Goal: Task Accomplishment & Management: Manage account settings

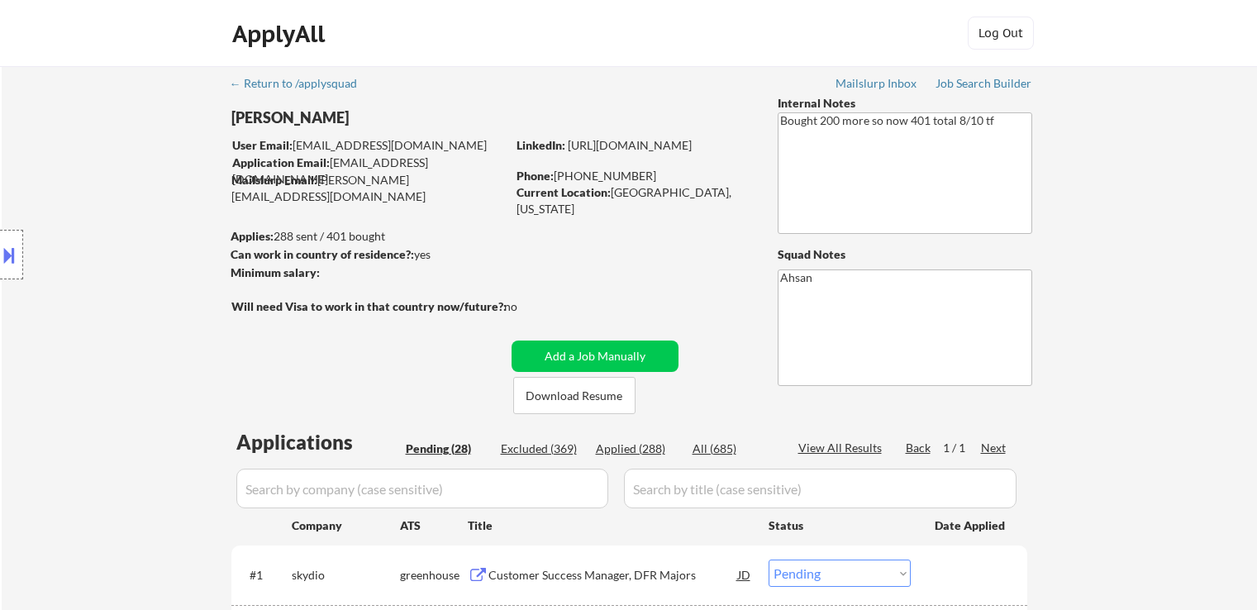
select select ""pending""
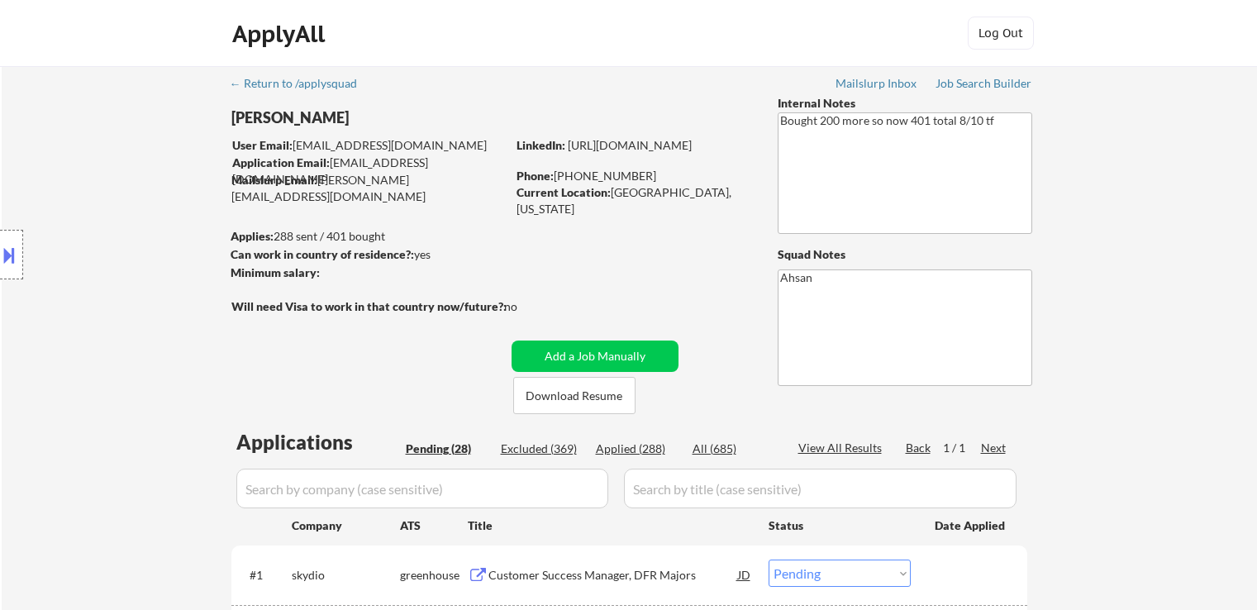
select select ""pending""
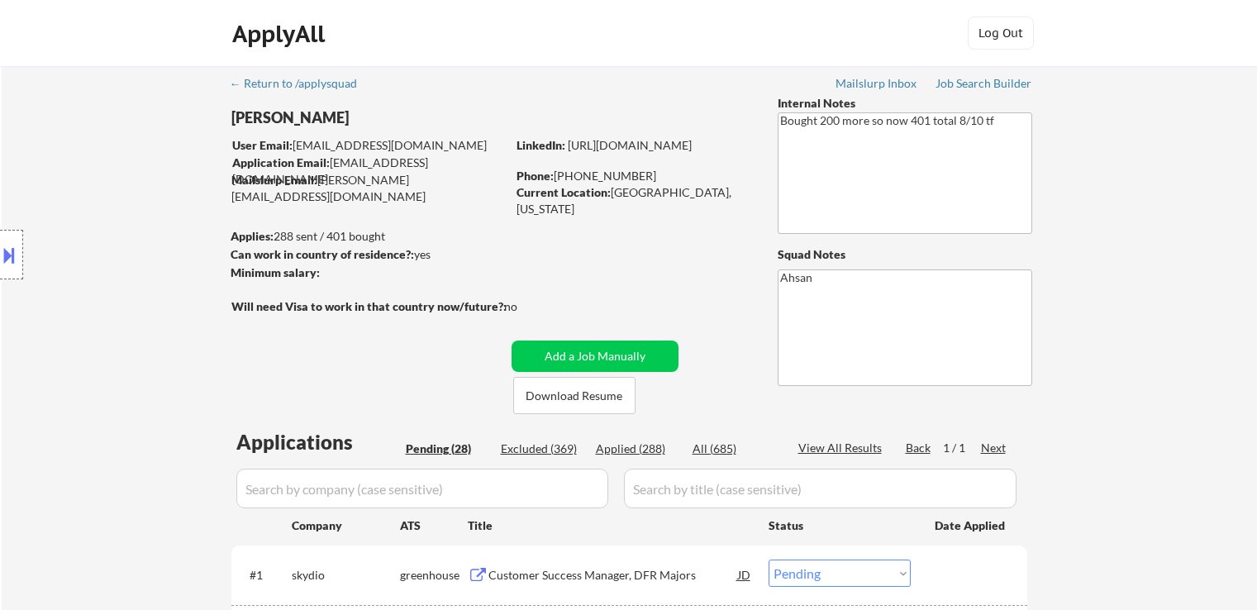
select select ""pending""
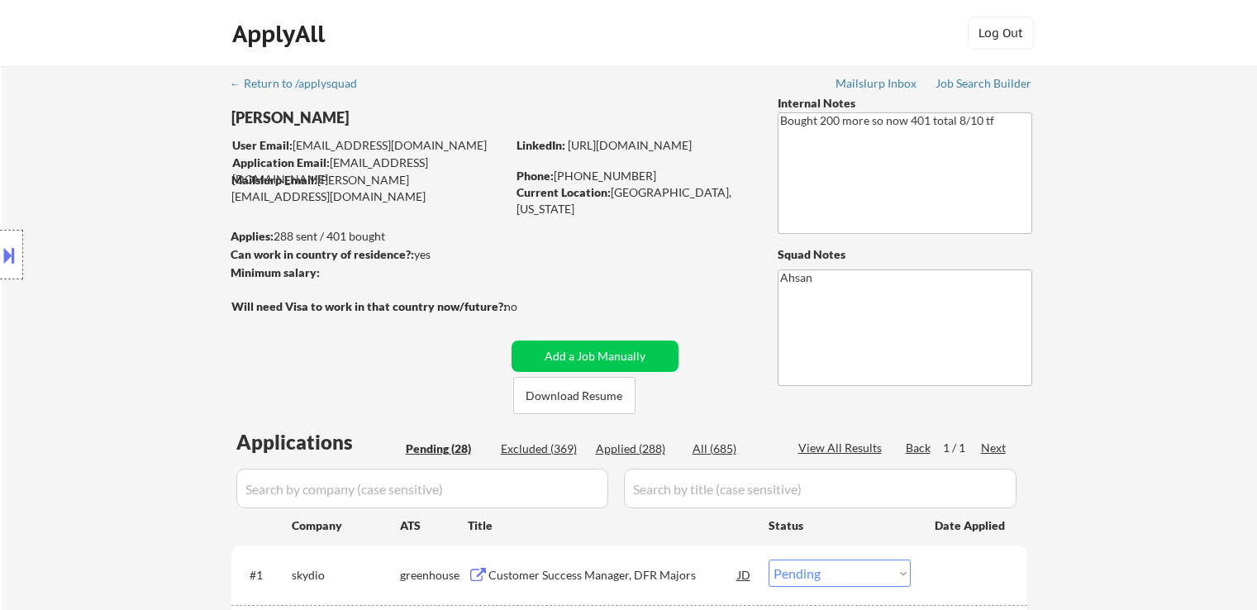
select select ""pending""
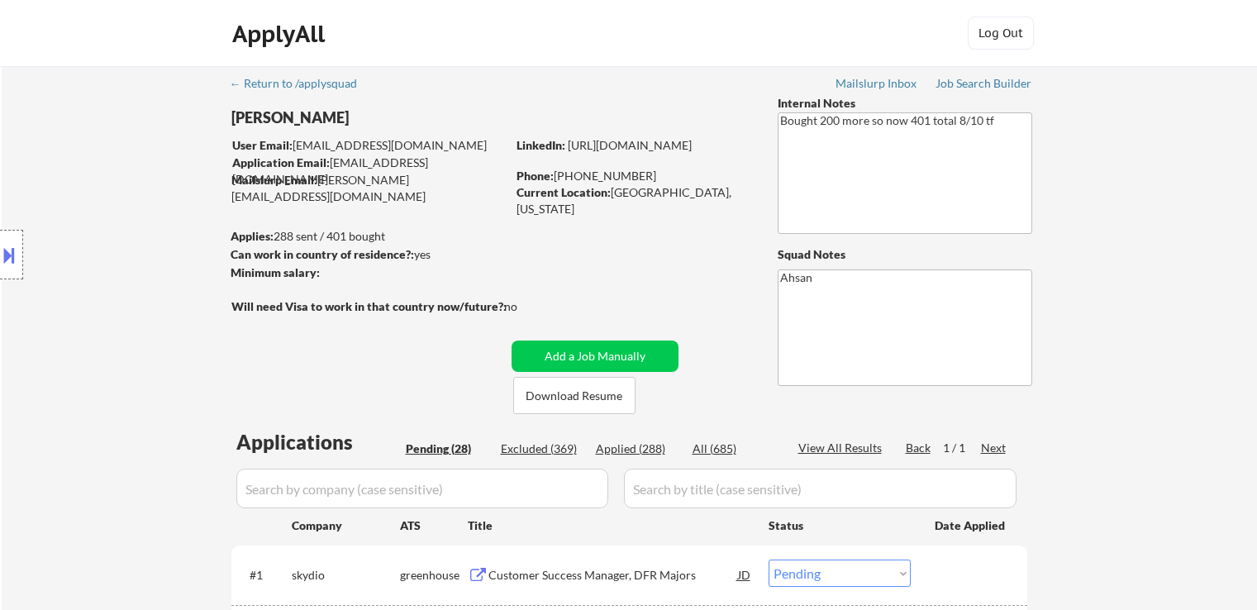
select select ""pending""
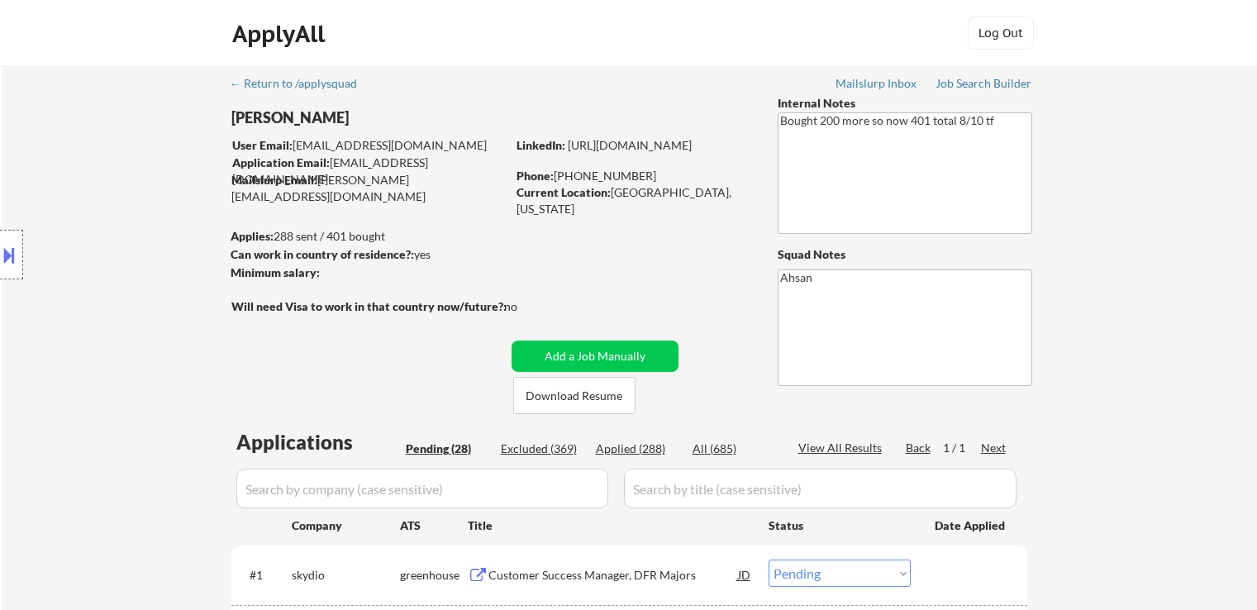
select select ""pending""
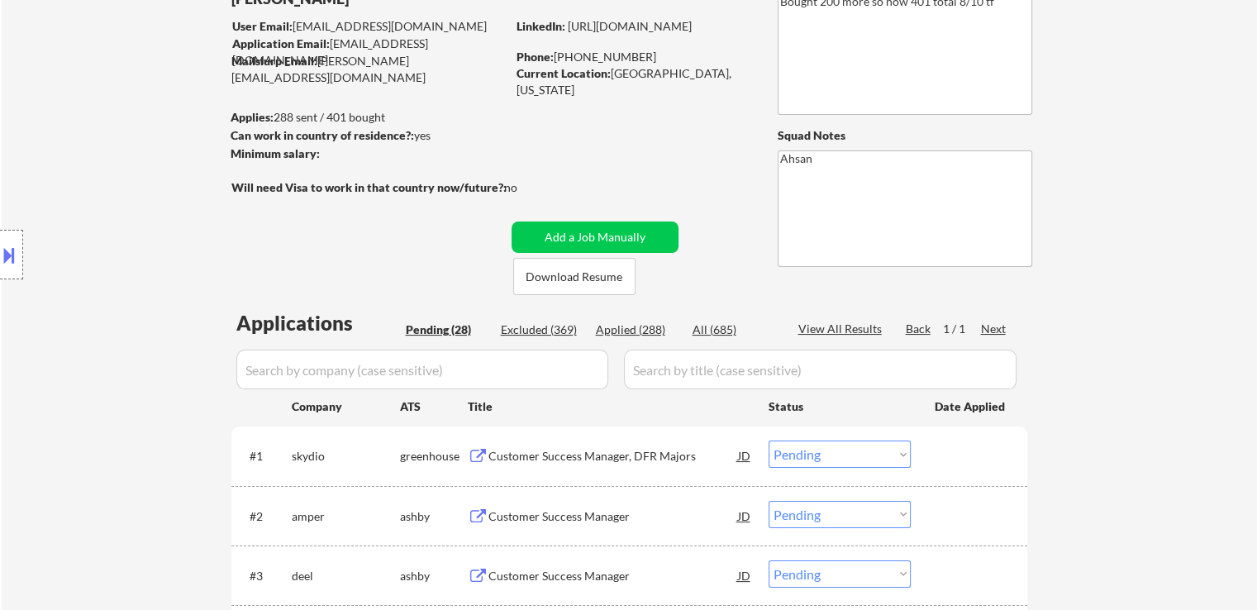
scroll to position [248, 0]
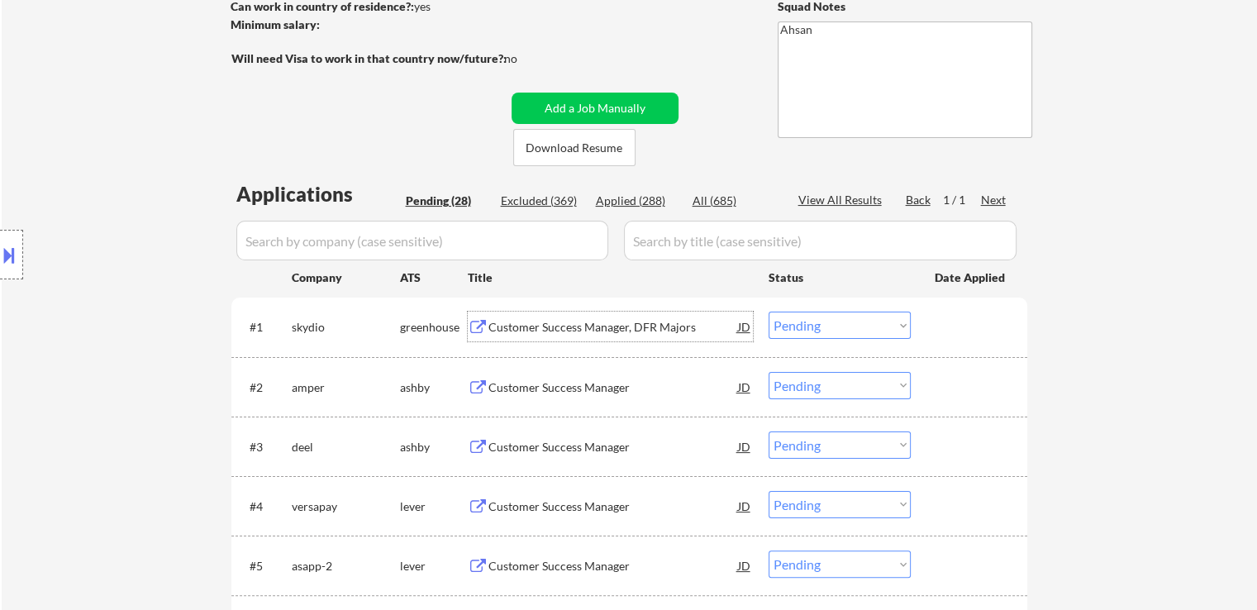
click at [570, 328] on div "Customer Success Manager, DFR Majors" at bounding box center [614, 327] width 250 height 17
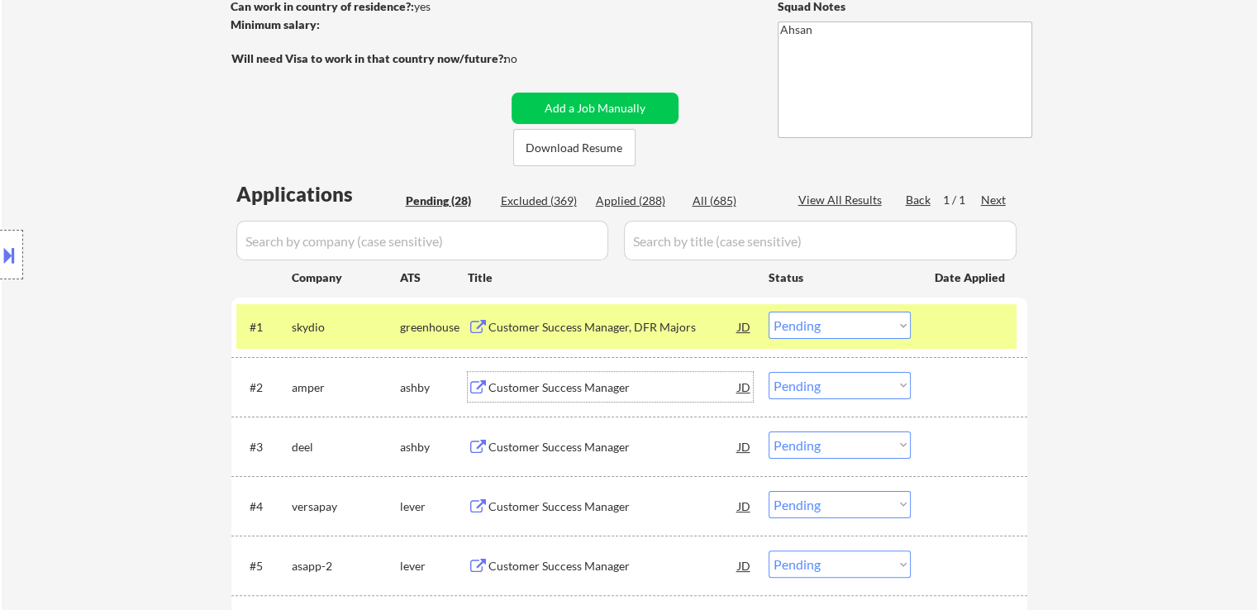
click at [552, 387] on div "Customer Success Manager" at bounding box center [614, 387] width 250 height 17
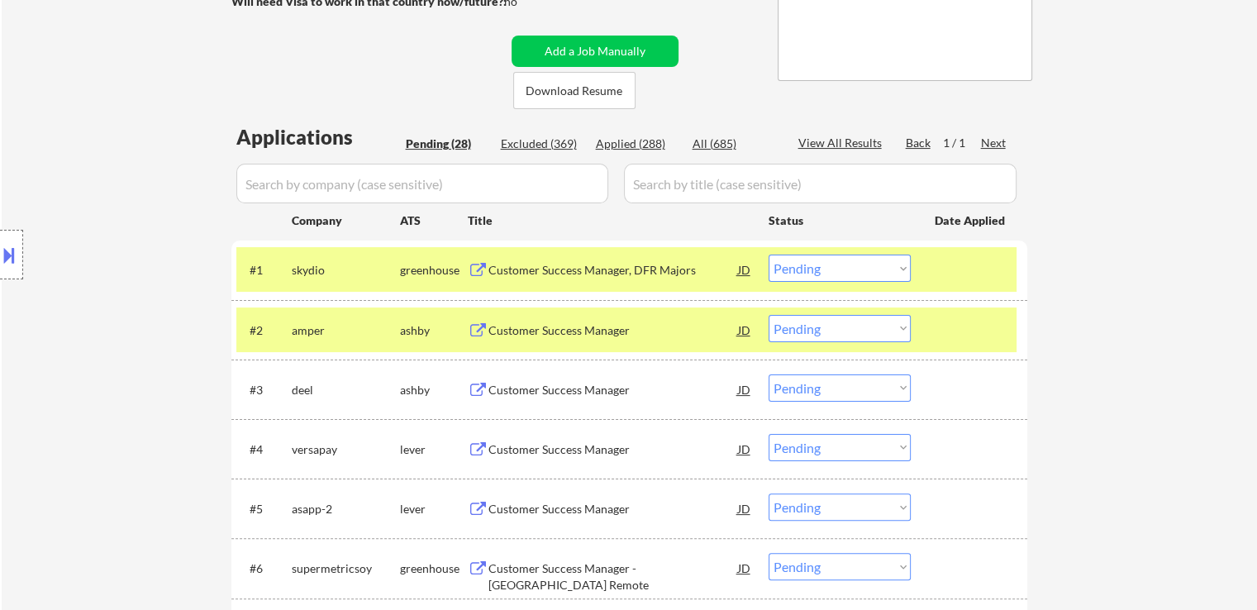
scroll to position [331, 0]
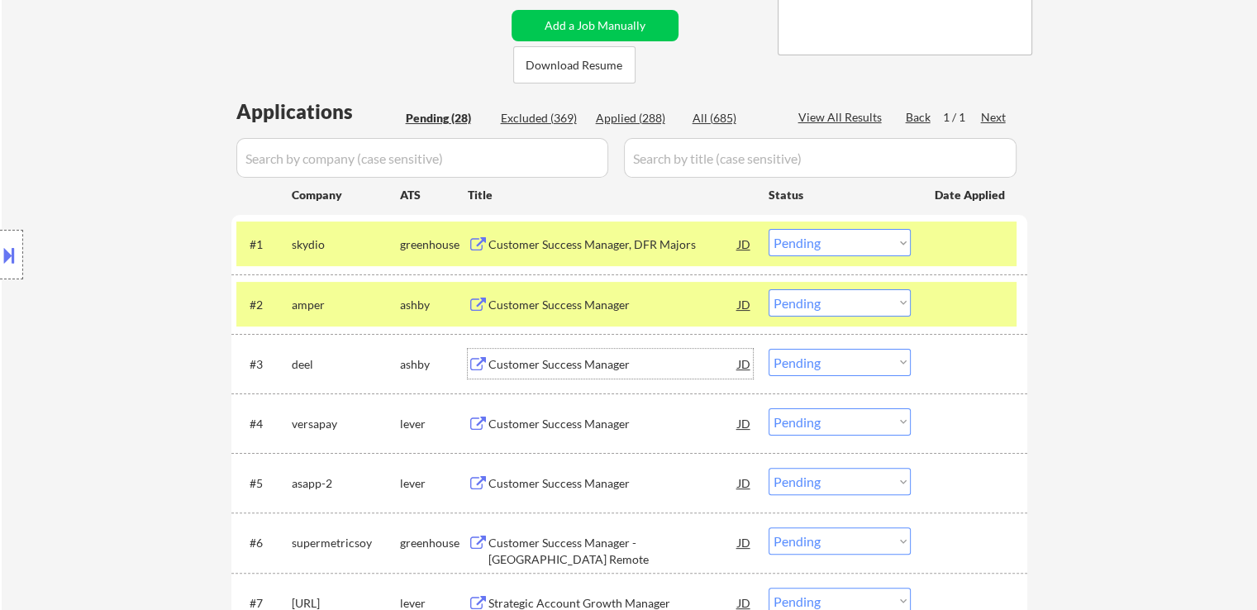
click at [549, 363] on div "Customer Success Manager" at bounding box center [614, 364] width 250 height 17
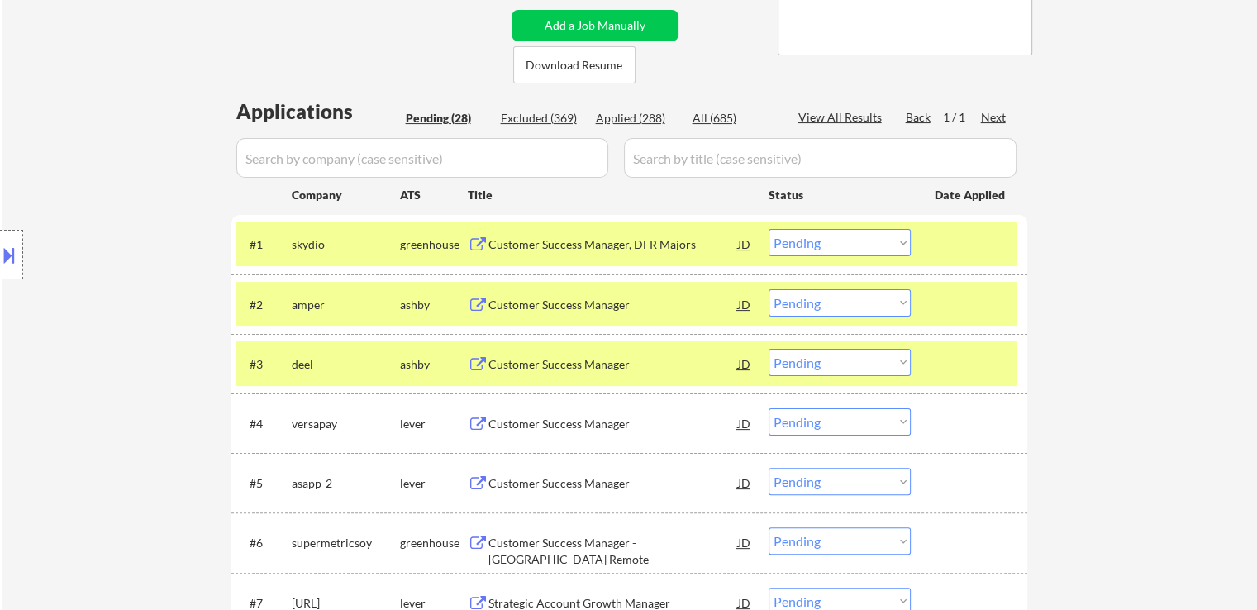
click at [532, 427] on div "Customer Success Manager" at bounding box center [614, 424] width 250 height 17
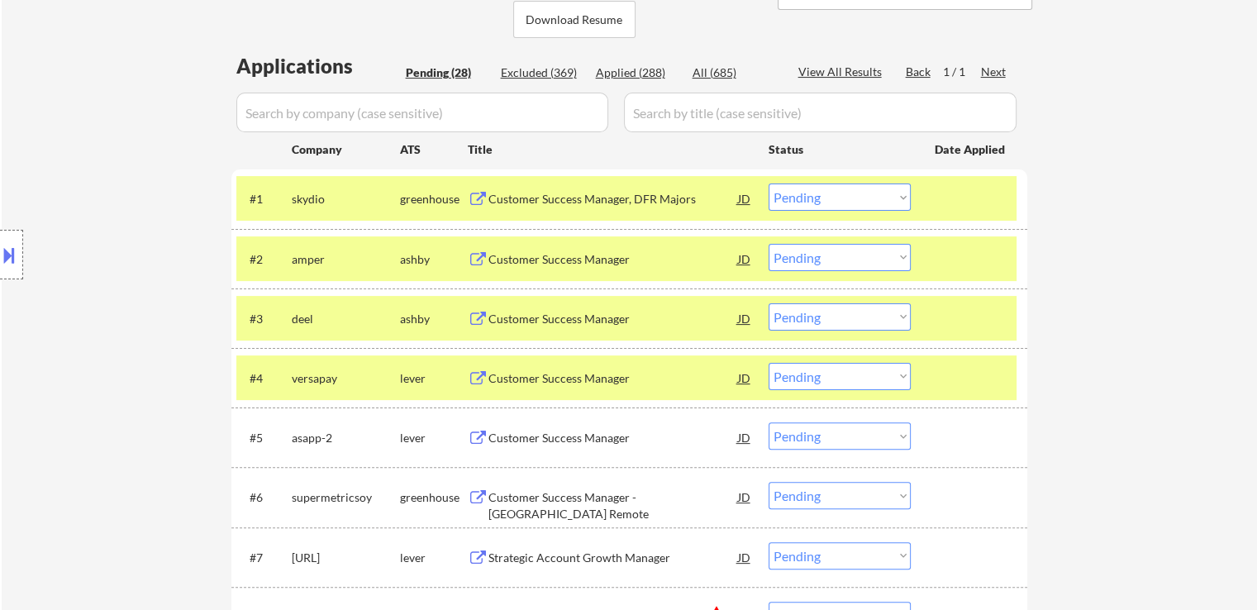
scroll to position [413, 0]
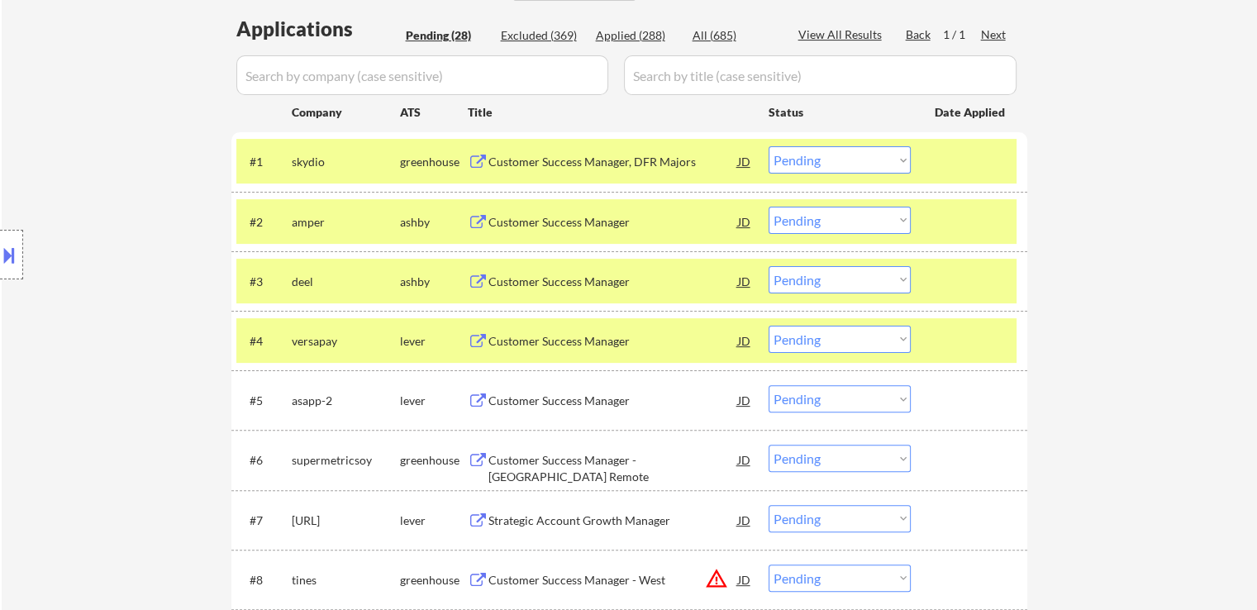
click at [529, 401] on div "Customer Success Manager" at bounding box center [614, 401] width 250 height 17
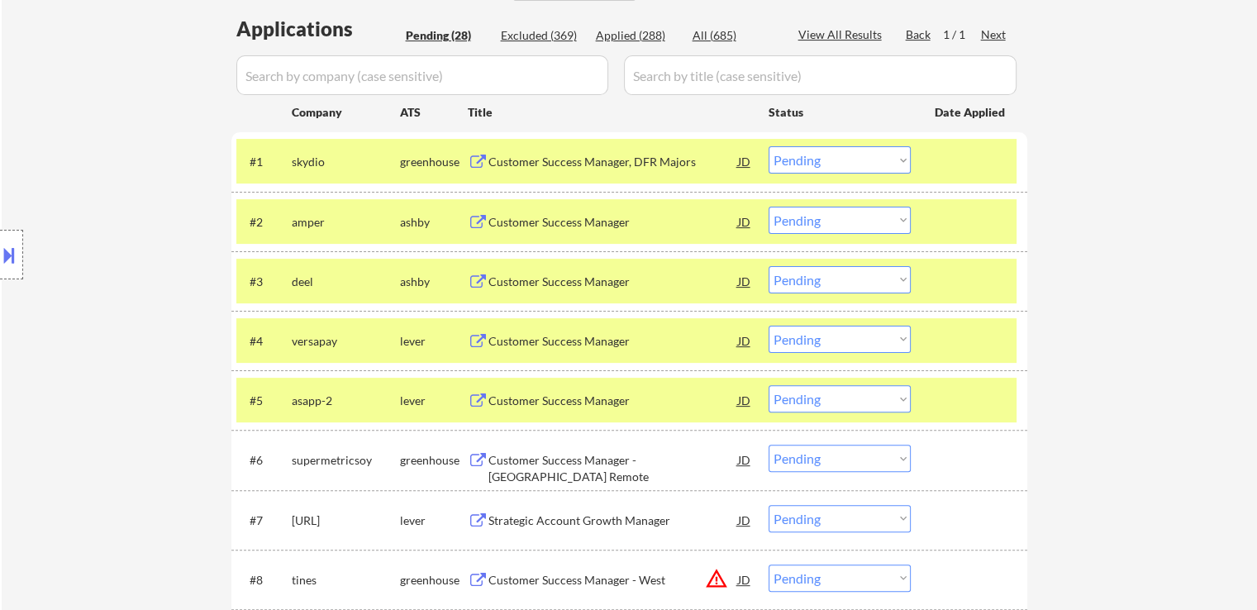
click at [566, 464] on div "Customer Success Manager - [GEOGRAPHIC_DATA] Remote" at bounding box center [614, 468] width 250 height 32
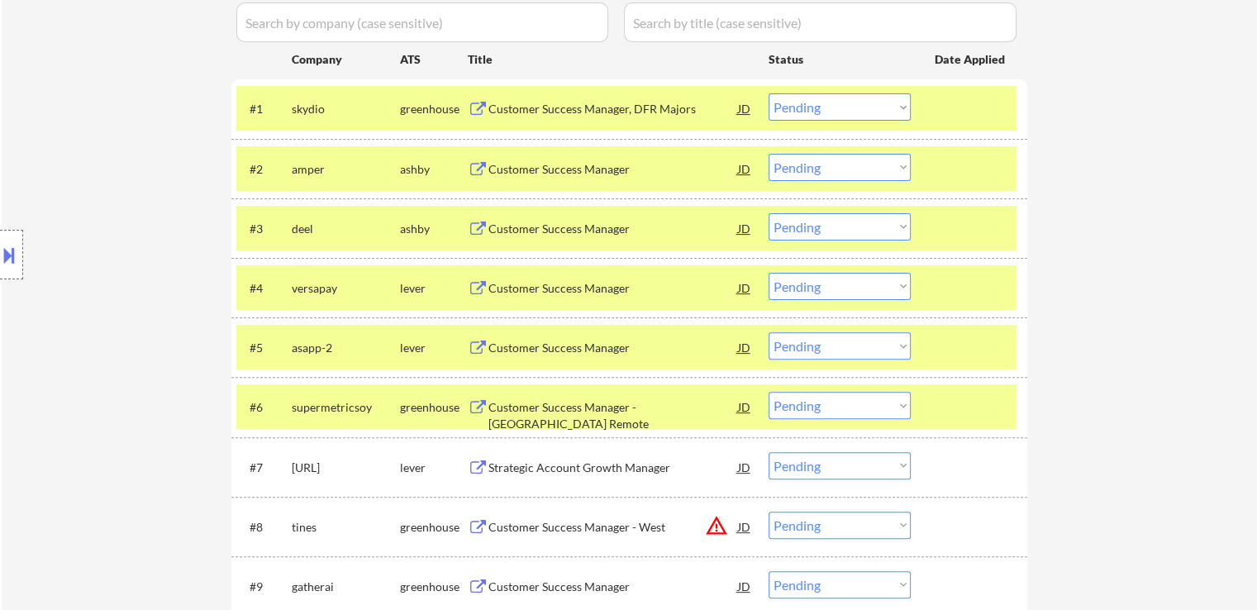
scroll to position [496, 0]
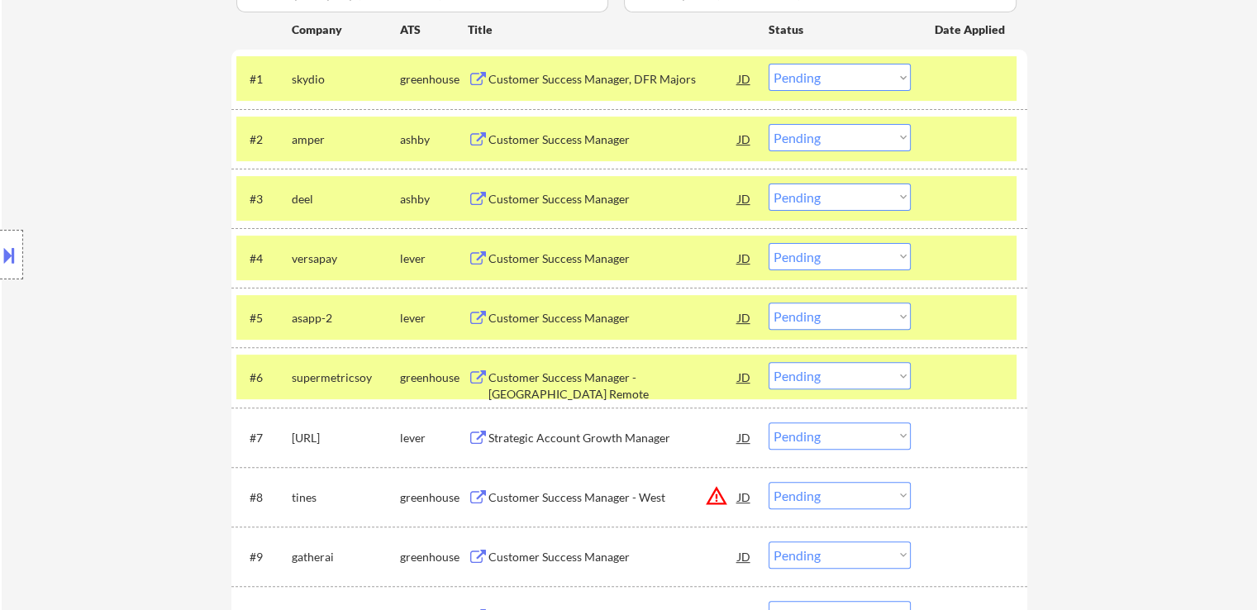
click at [573, 441] on div "Strategic Account Growth Manager" at bounding box center [614, 438] width 250 height 17
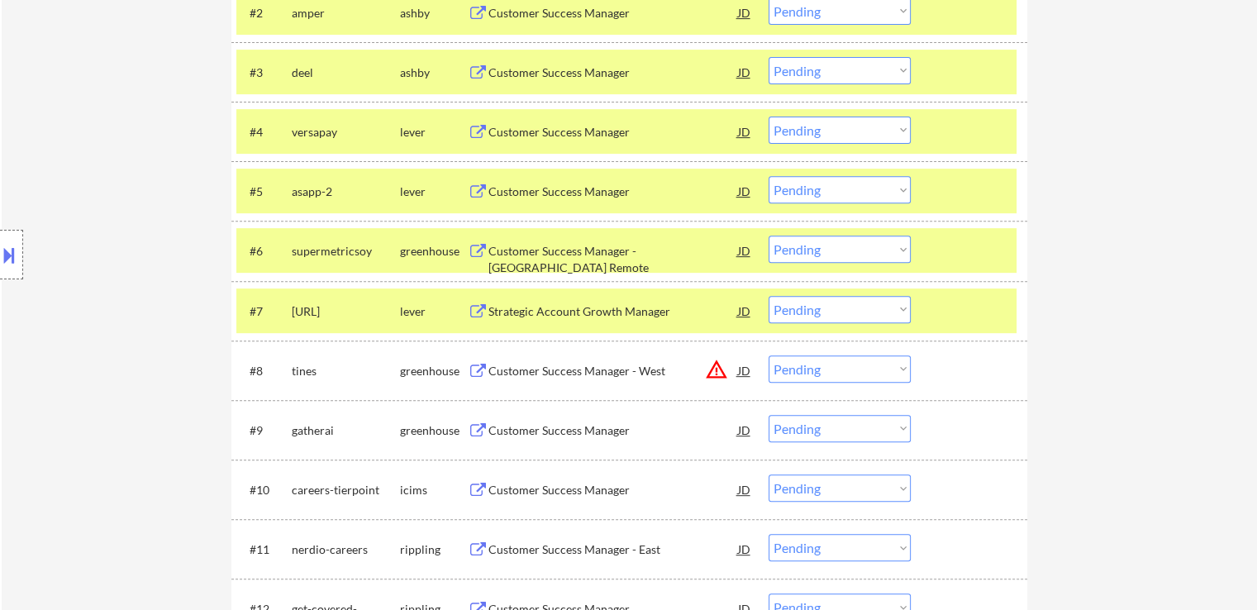
scroll to position [661, 0]
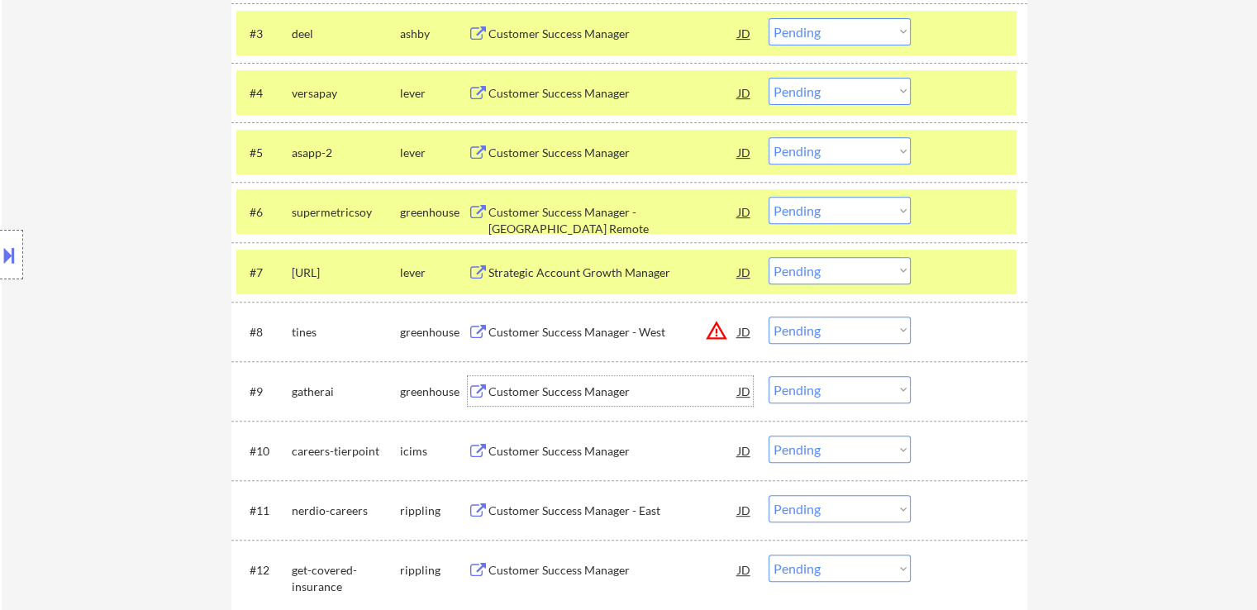
click at [569, 388] on div "Customer Success Manager" at bounding box center [614, 392] width 250 height 17
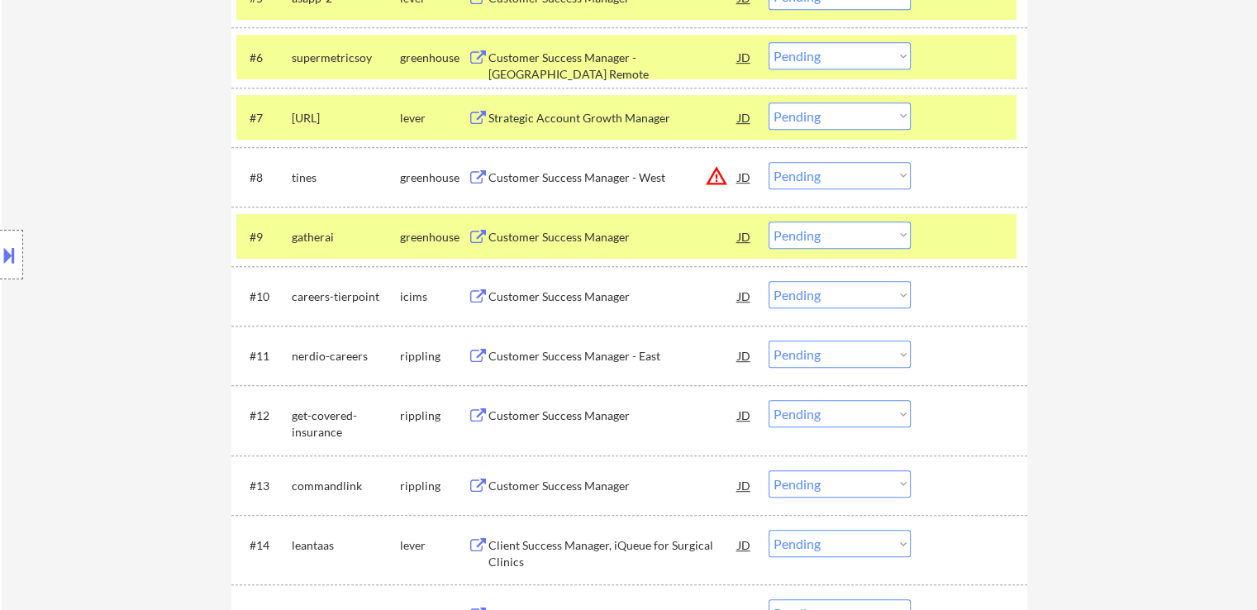
scroll to position [827, 0]
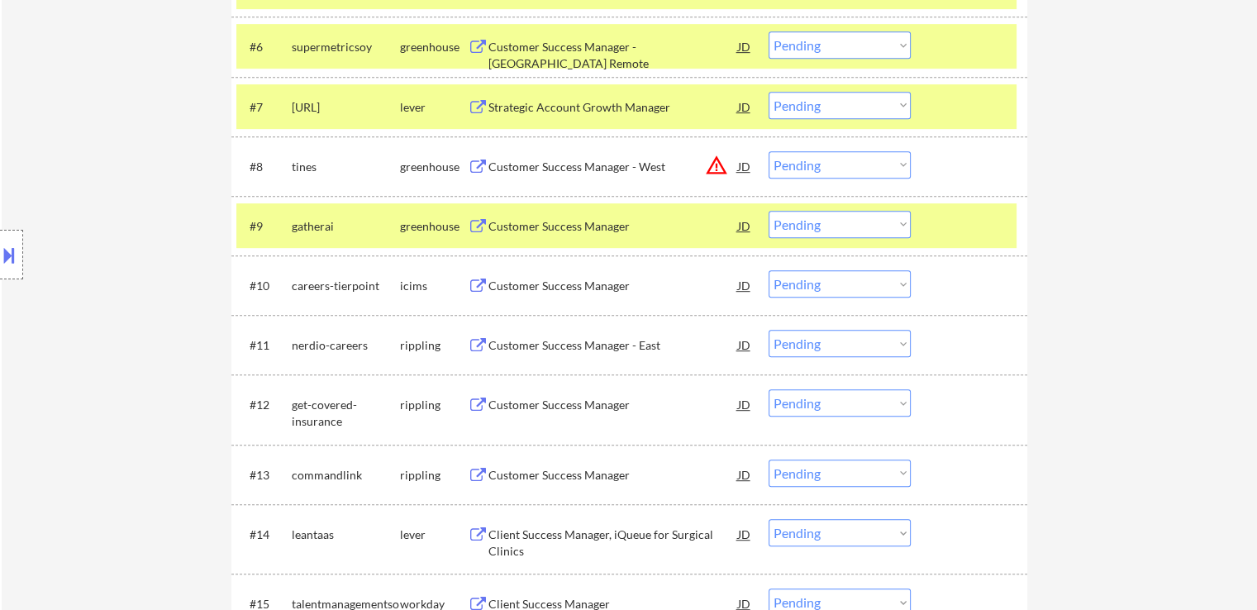
click at [549, 403] on div "Customer Success Manager" at bounding box center [614, 405] width 250 height 17
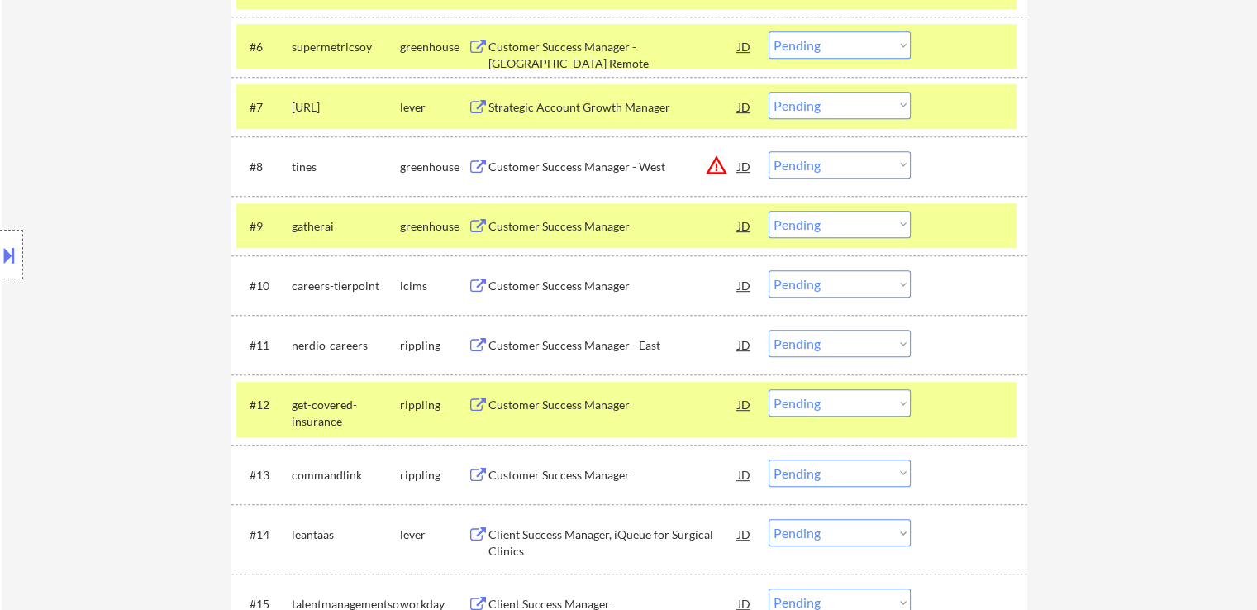
scroll to position [909, 0]
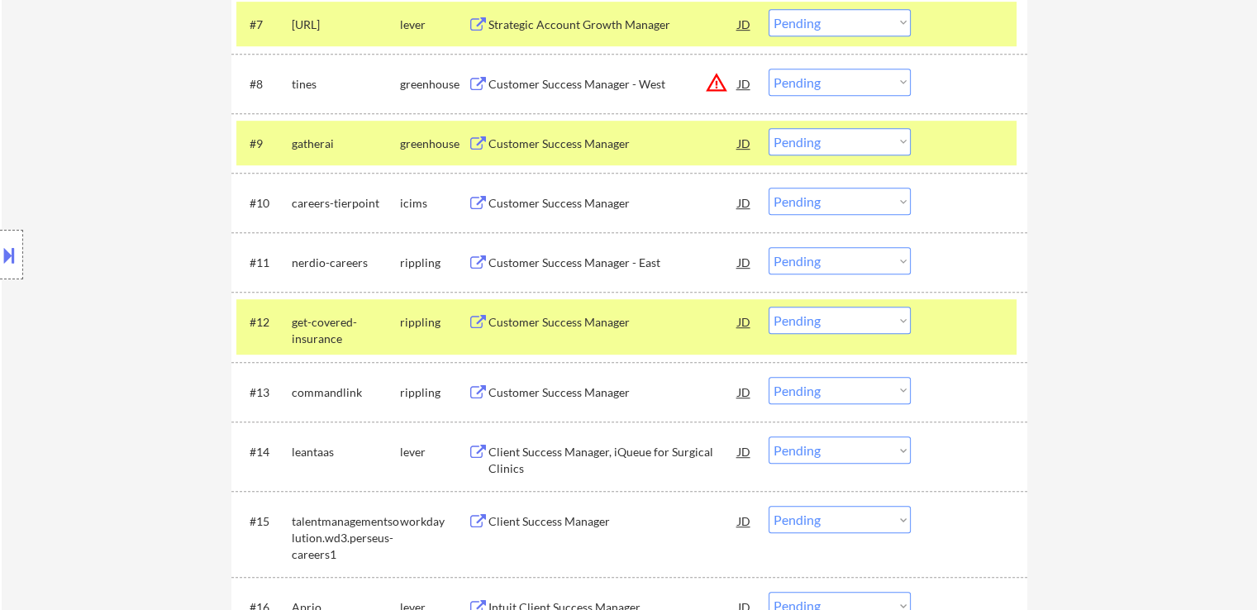
click at [555, 388] on div "Customer Success Manager" at bounding box center [614, 392] width 250 height 17
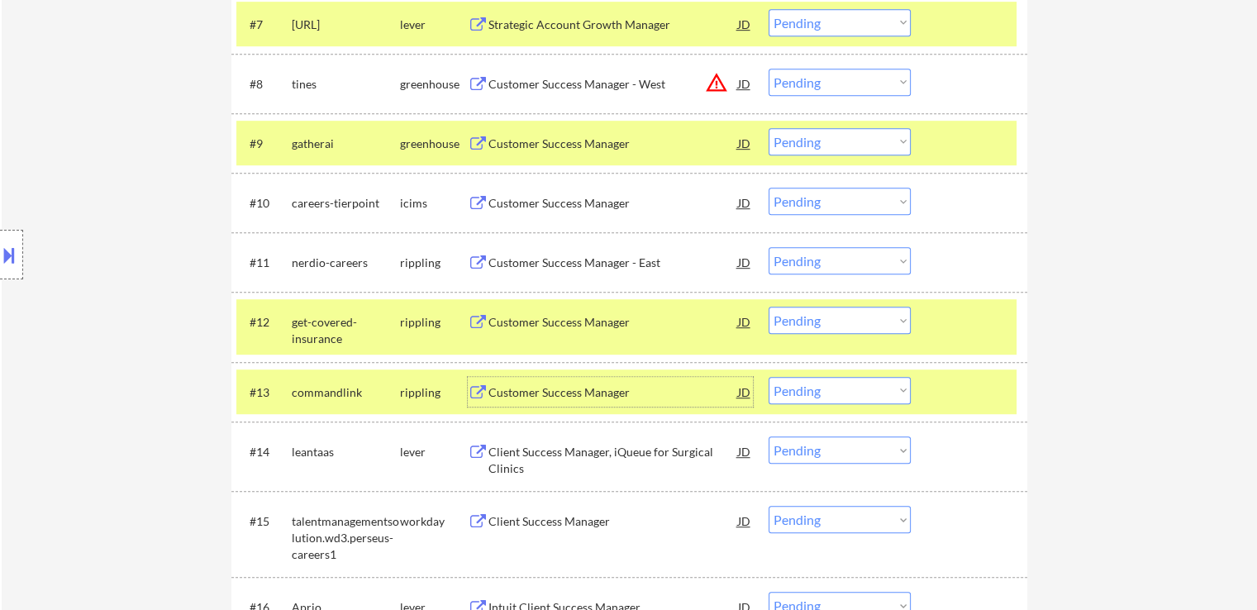
scroll to position [496, 0]
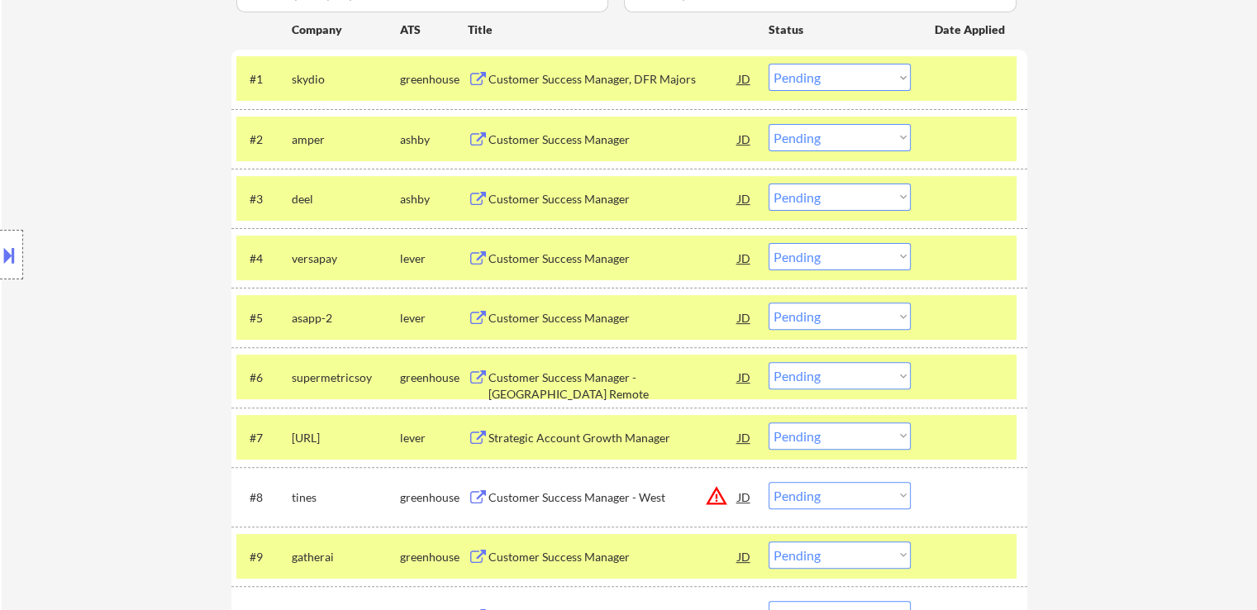
click at [813, 82] on select "Choose an option... Pending Applied Excluded (Questions) Excluded (Expired) Exc…" at bounding box center [840, 77] width 142 height 27
click at [769, 64] on select "Choose an option... Pending Applied Excluded (Questions) Excluded (Expired) Exc…" at bounding box center [840, 77] width 142 height 27
select select ""pending""
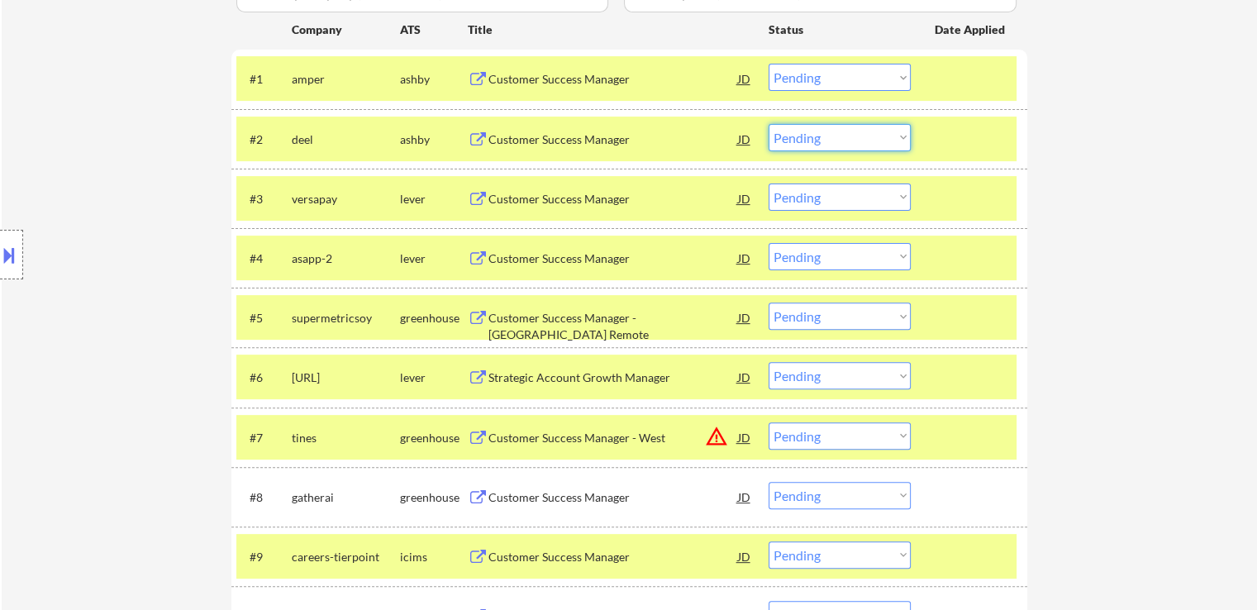
click at [807, 136] on select "Choose an option... Pending Applied Excluded (Questions) Excluded (Expired) Exc…" at bounding box center [840, 137] width 142 height 27
click at [769, 124] on select "Choose an option... Pending Applied Excluded (Questions) Excluded (Expired) Exc…" at bounding box center [840, 137] width 142 height 27
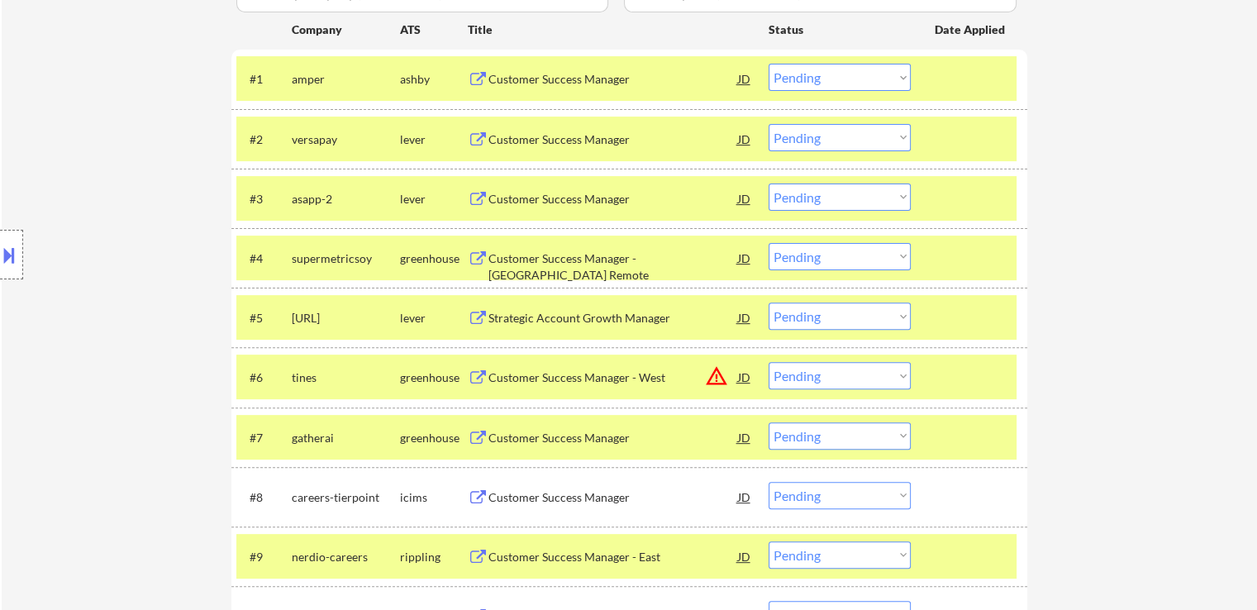
click at [830, 131] on select "Choose an option... Pending Applied Excluded (Questions) Excluded (Expired) Exc…" at bounding box center [840, 137] width 142 height 27
click at [769, 124] on select "Choose an option... Pending Applied Excluded (Questions) Excluded (Expired) Exc…" at bounding box center [840, 137] width 142 height 27
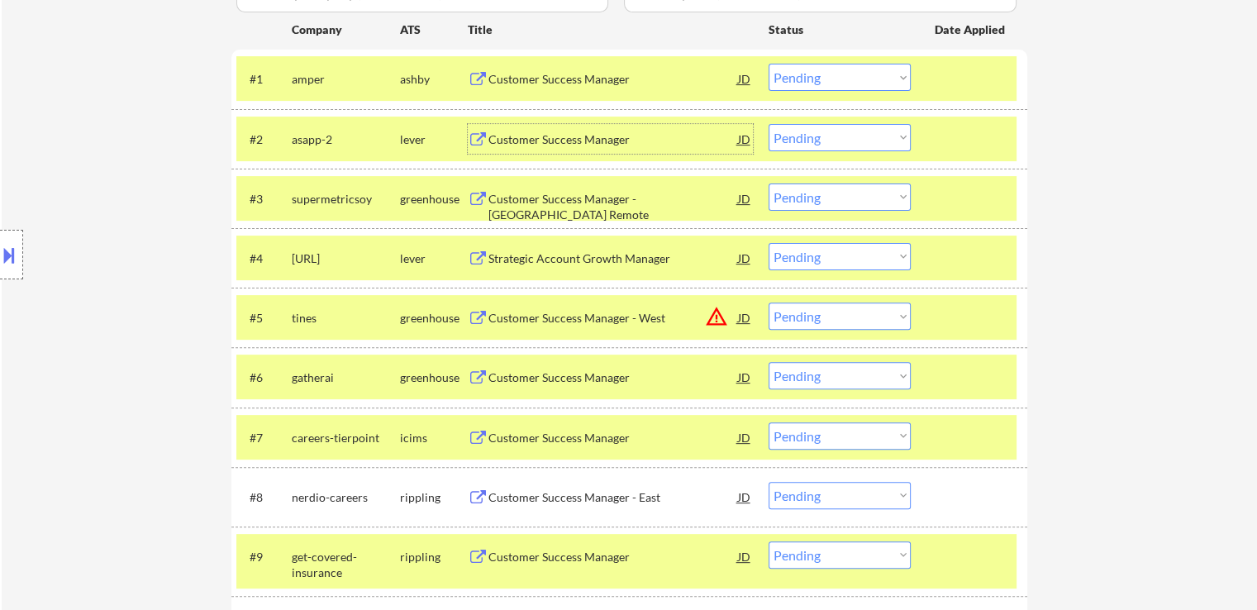
click at [566, 143] on div "Customer Success Manager" at bounding box center [614, 139] width 250 height 17
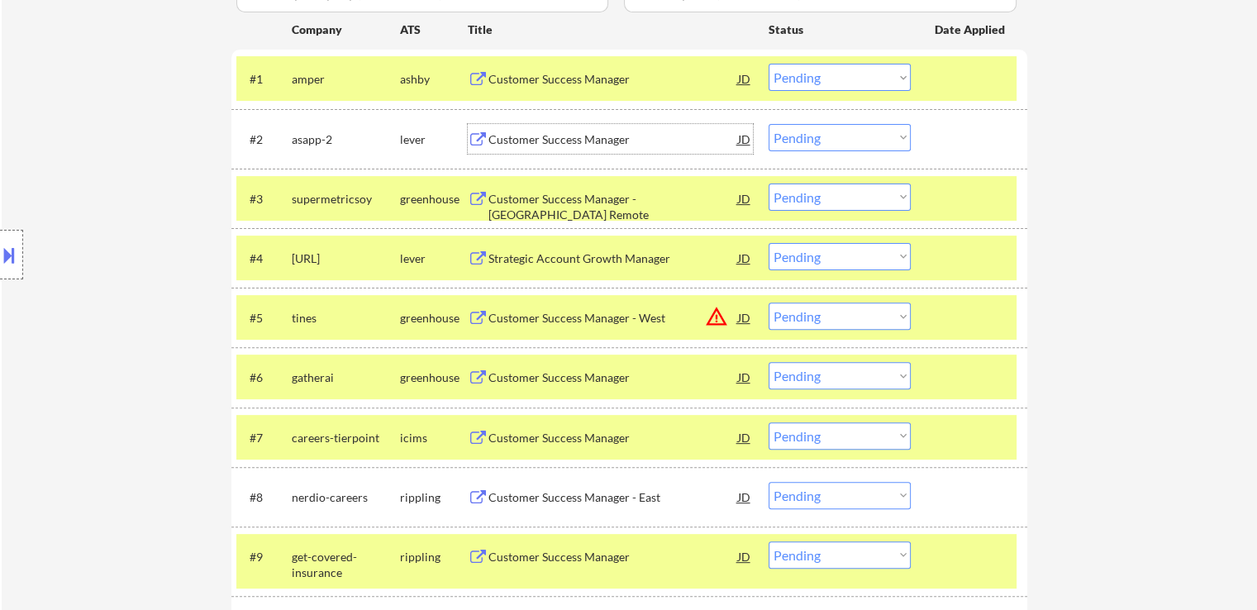
click at [22, 241] on div at bounding box center [11, 255] width 23 height 50
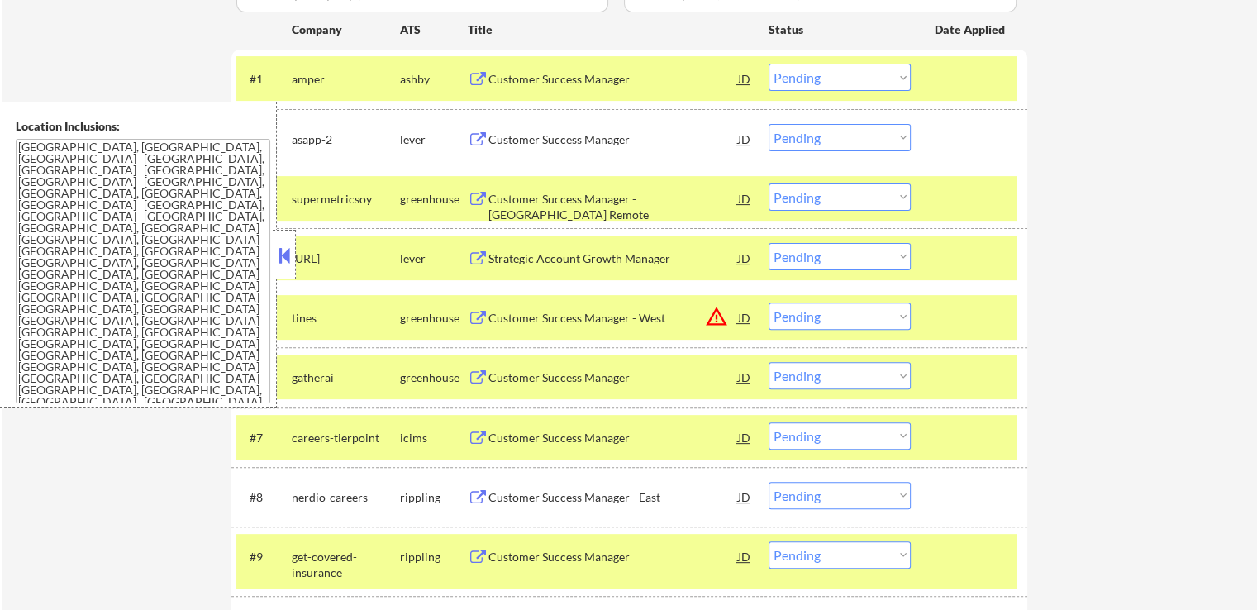
click at [7, 250] on div "Location Inclusions: [GEOGRAPHIC_DATA], [GEOGRAPHIC_DATA] [GEOGRAPHIC_DATA], [G…" at bounding box center [138, 255] width 277 height 307
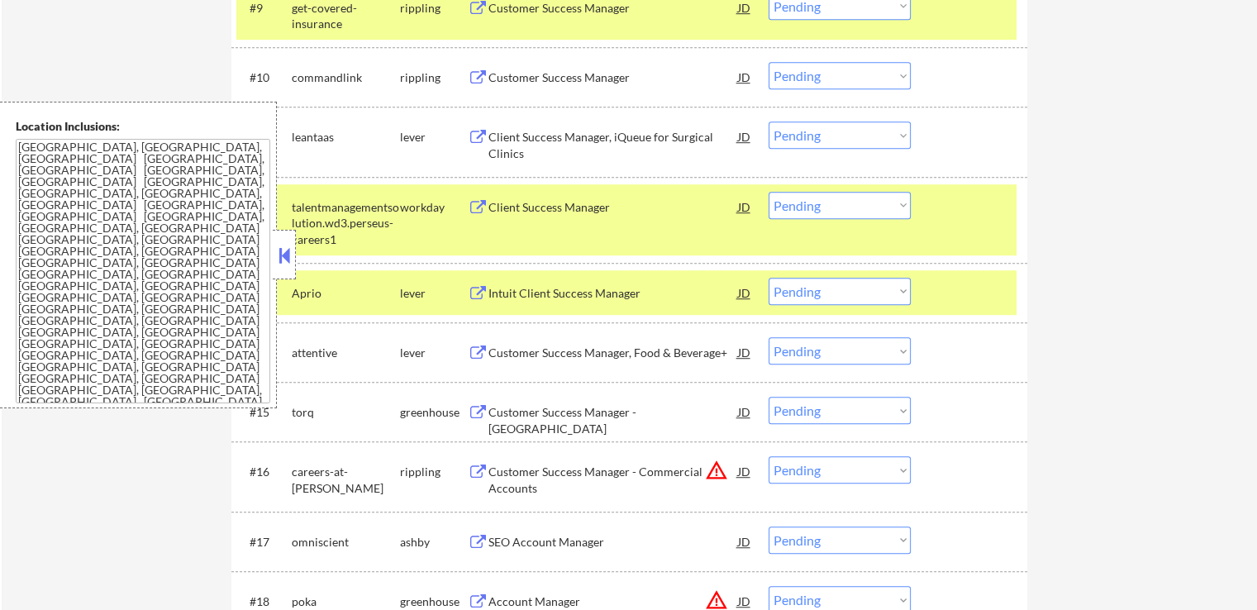
scroll to position [1075, 0]
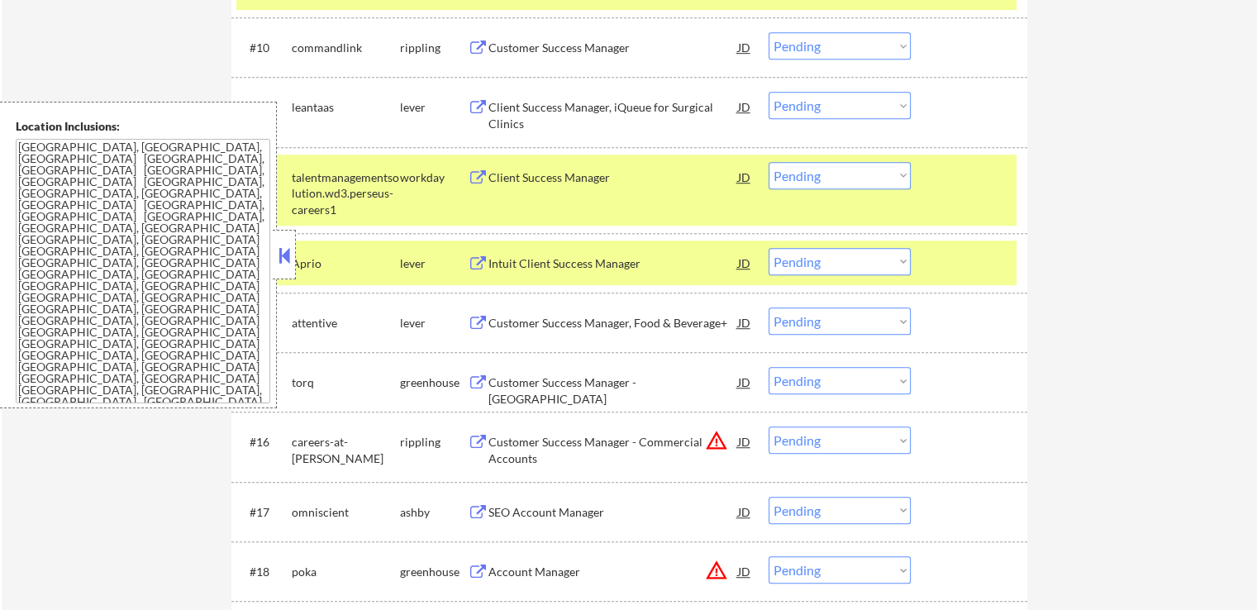
click at [279, 247] on button at bounding box center [284, 255] width 18 height 25
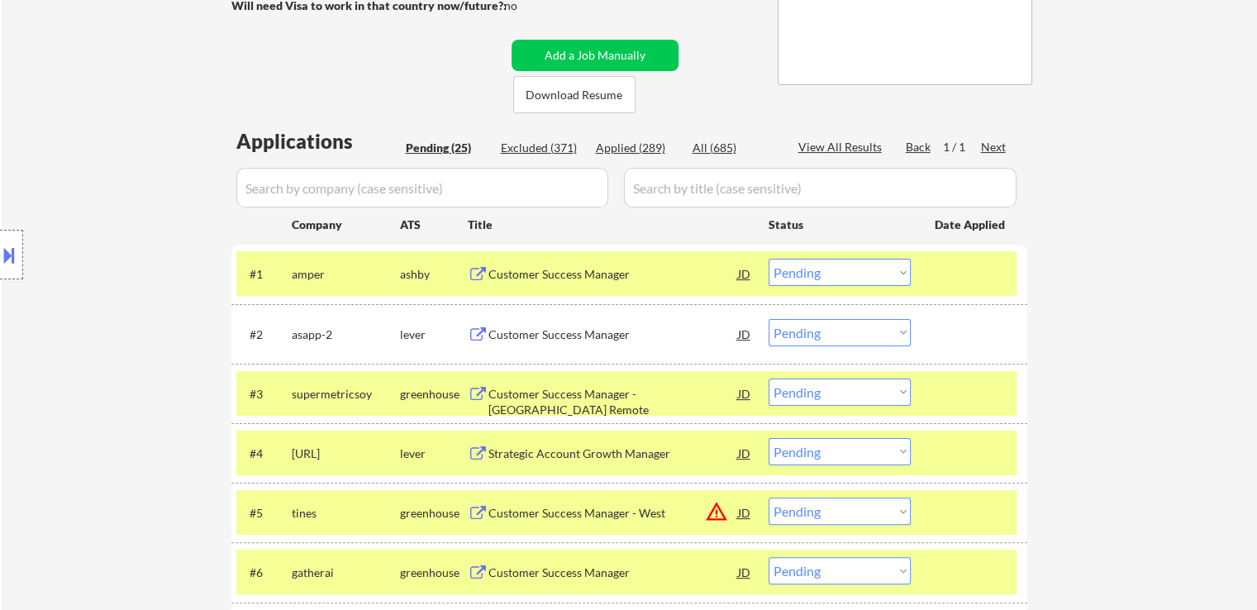
scroll to position [331, 0]
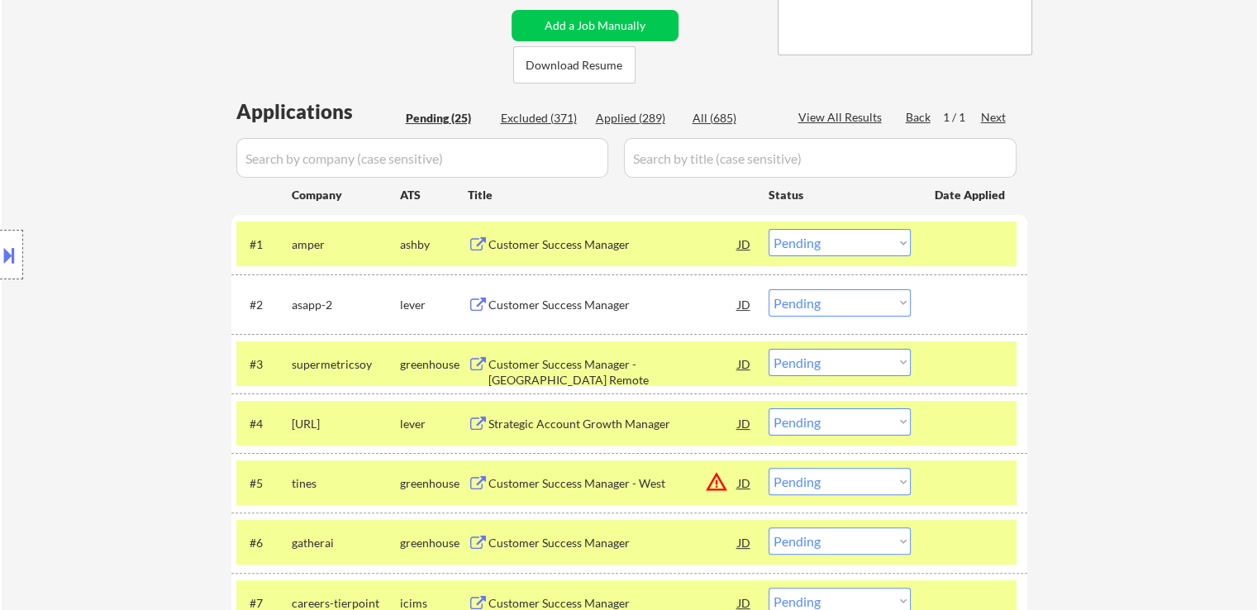
click at [787, 303] on select "Choose an option... Pending Applied Excluded (Questions) Excluded (Expired) Exc…" at bounding box center [840, 302] width 142 height 27
click at [769, 289] on select "Choose an option... Pending Applied Excluded (Questions) Excluded (Expired) Exc…" at bounding box center [840, 302] width 142 height 27
click at [532, 255] on div "Customer Success Manager" at bounding box center [614, 244] width 250 height 30
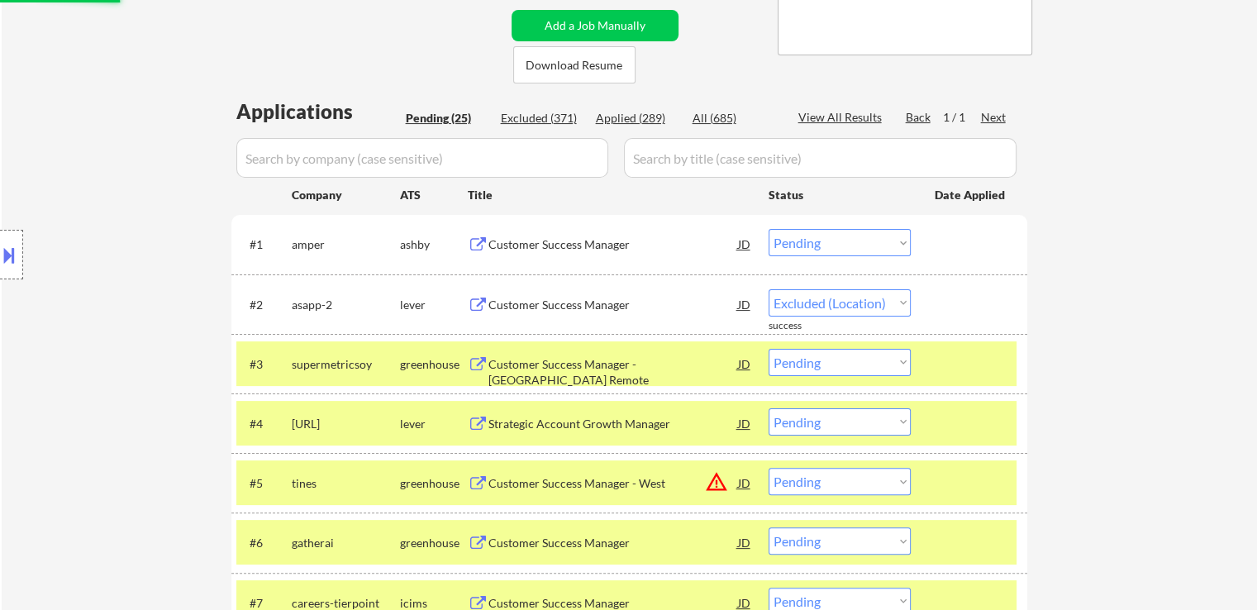
select select ""pending""
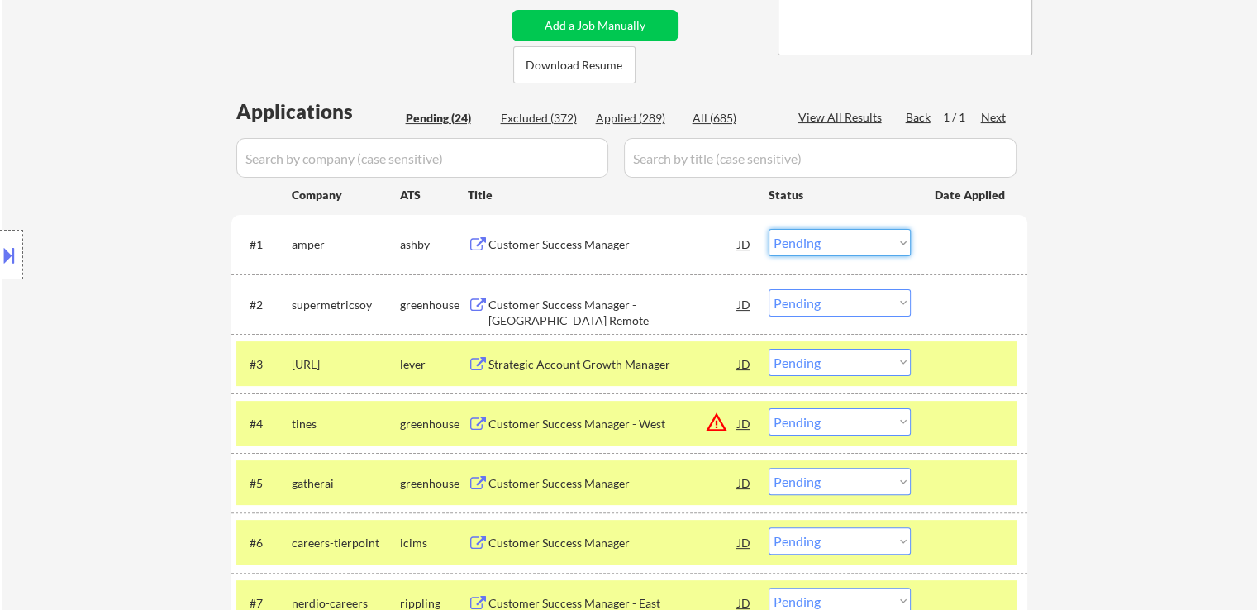
click at [816, 242] on select "Choose an option... Pending Applied Excluded (Questions) Excluded (Expired) Exc…" at bounding box center [840, 242] width 142 height 27
click at [769, 229] on select "Choose an option... Pending Applied Excluded (Questions) Excluded (Expired) Exc…" at bounding box center [840, 242] width 142 height 27
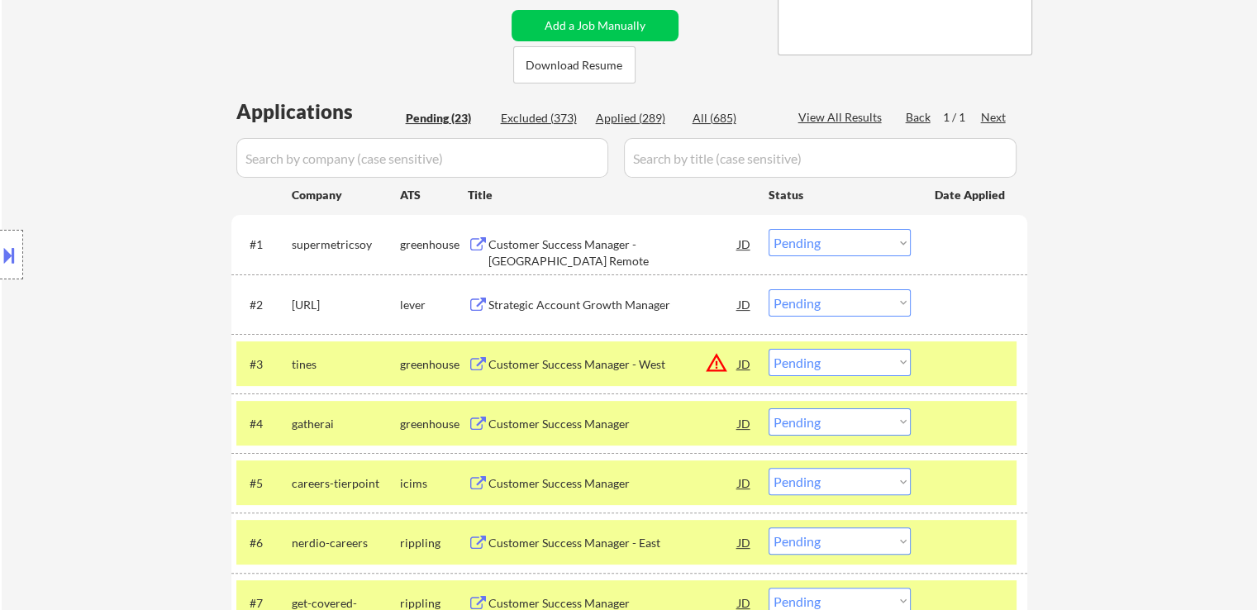
click at [818, 246] on select "Choose an option... Pending Applied Excluded (Questions) Excluded (Expired) Exc…" at bounding box center [840, 242] width 142 height 27
click at [769, 229] on select "Choose an option... Pending Applied Excluded (Questions) Excluded (Expired) Exc…" at bounding box center [840, 242] width 142 height 27
select select ""pending""
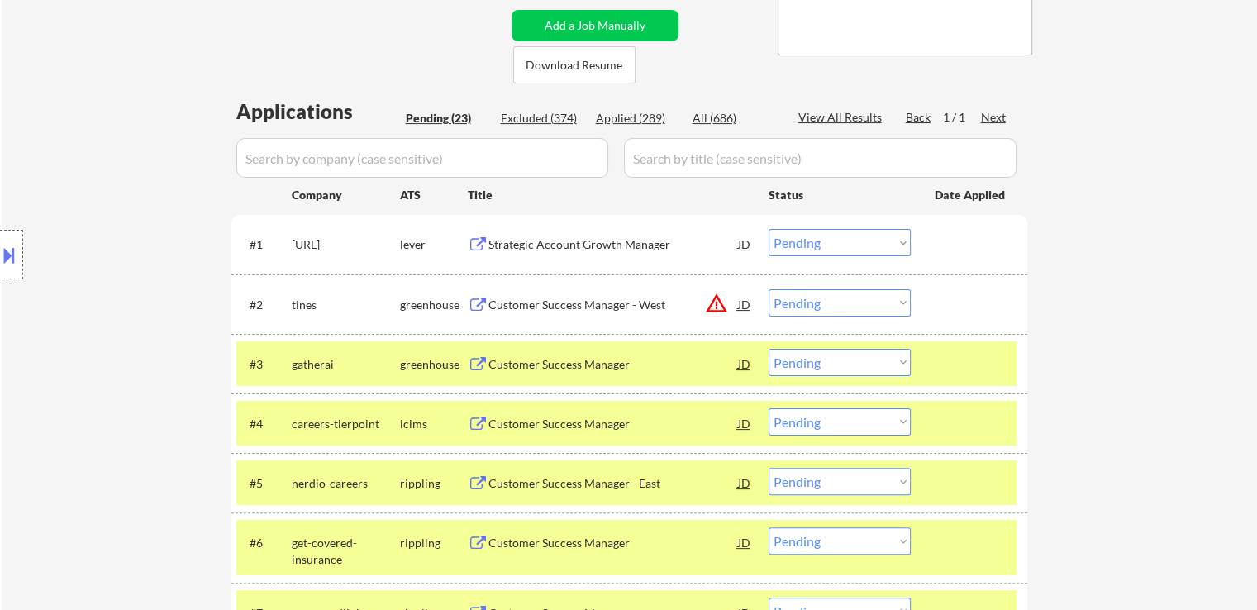
select select ""pending""
click at [577, 250] on div "Strategic Account Growth Manager" at bounding box center [614, 244] width 250 height 17
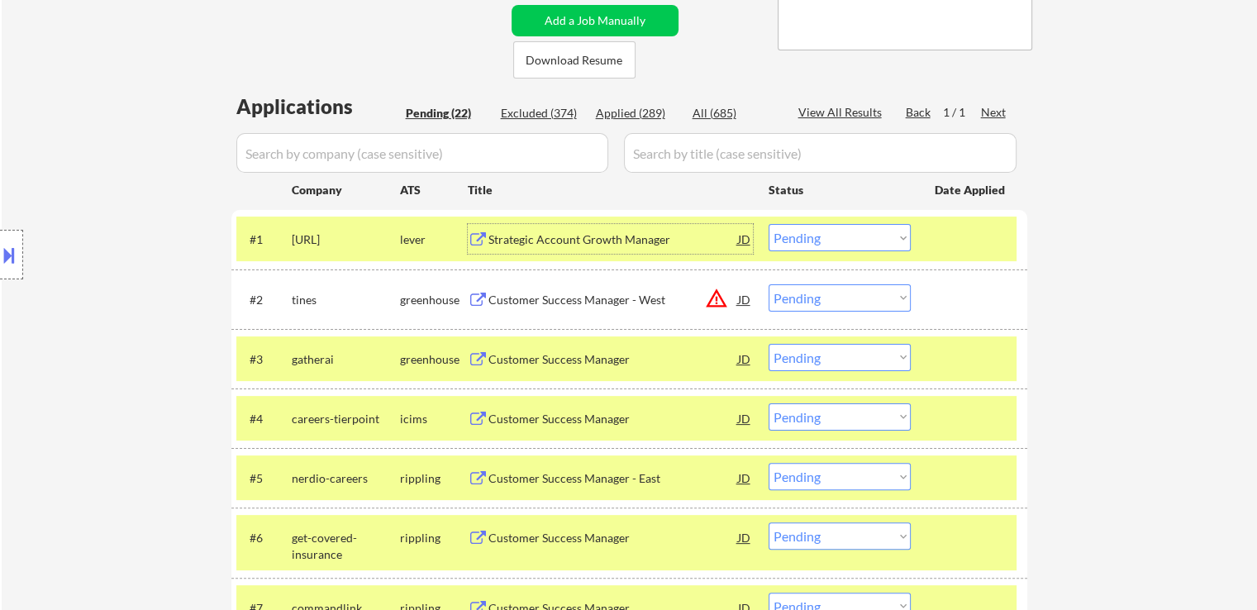
scroll to position [413, 0]
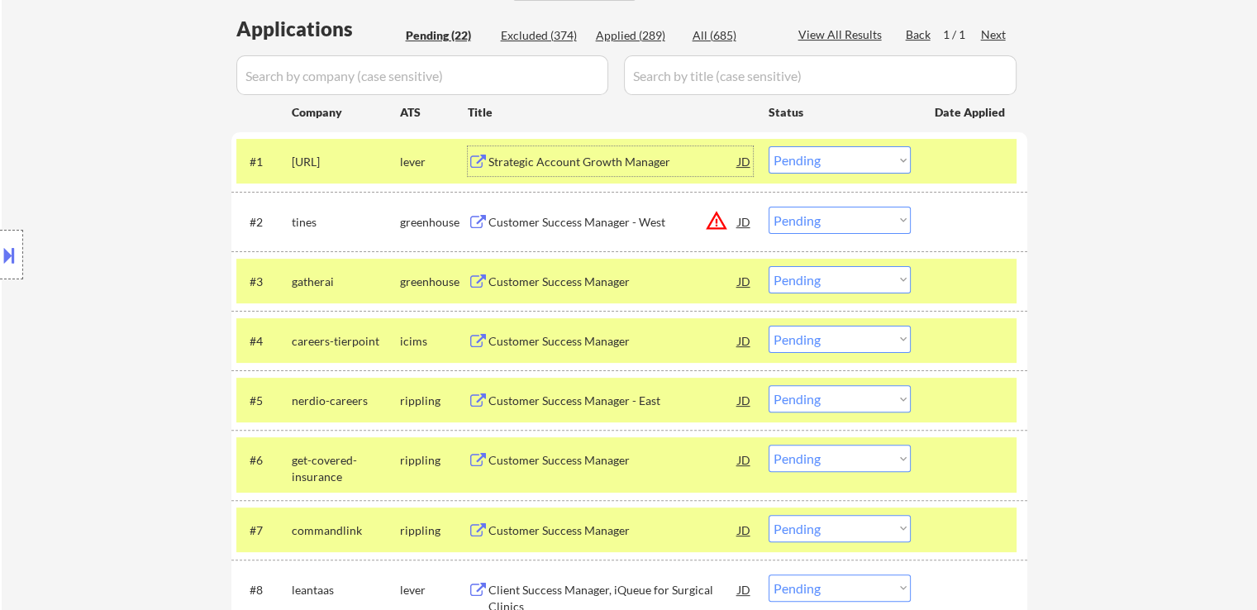
click at [840, 160] on select "Choose an option... Pending Applied Excluded (Questions) Excluded (Expired) Exc…" at bounding box center [840, 159] width 142 height 27
click at [769, 146] on select "Choose an option... Pending Applied Excluded (Questions) Excluded (Expired) Exc…" at bounding box center [840, 159] width 142 height 27
select select ""pending""
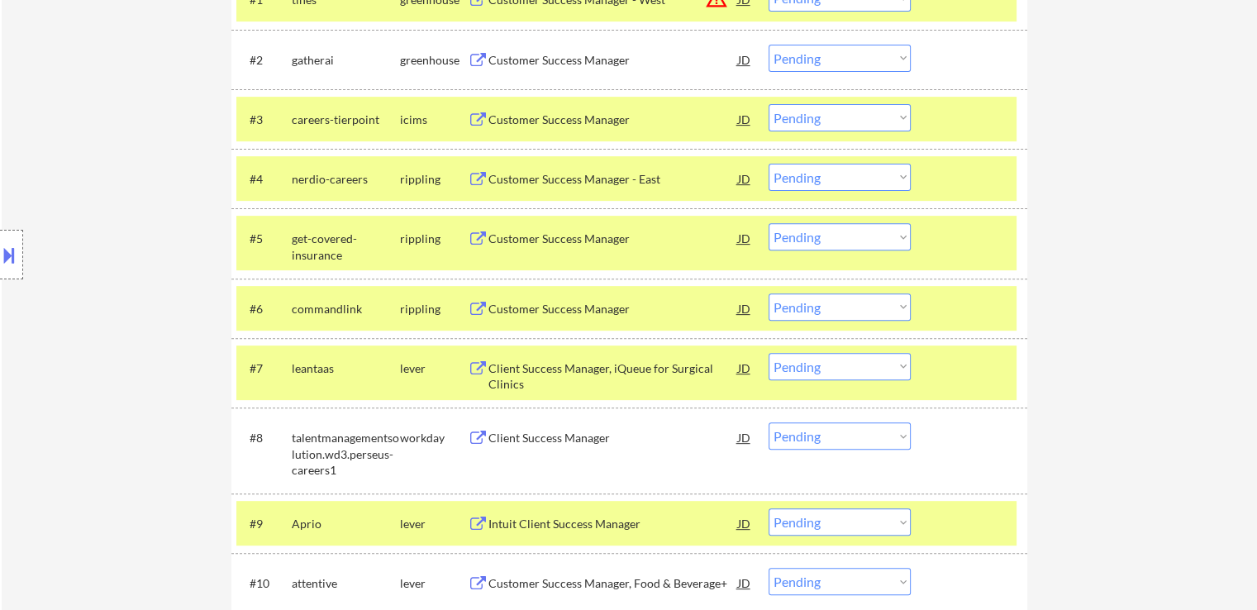
scroll to position [579, 0]
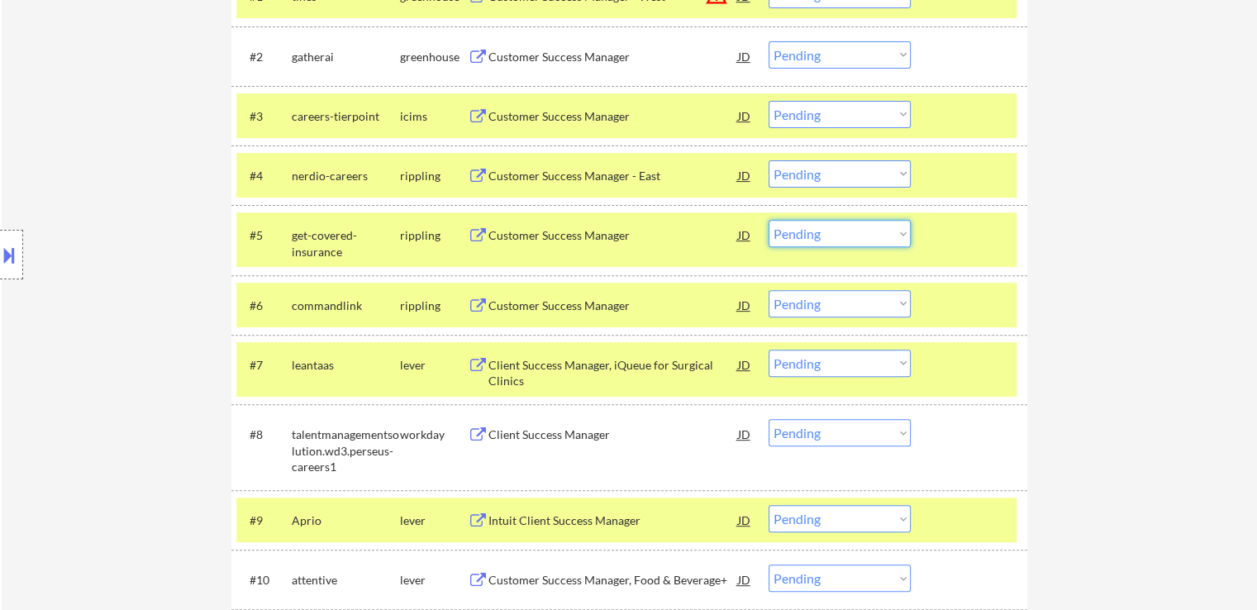
click at [792, 239] on select "Choose an option... Pending Applied Excluded (Questions) Excluded (Expired) Exc…" at bounding box center [840, 233] width 142 height 27
click at [769, 220] on select "Choose an option... Pending Applied Excluded (Questions) Excluded (Expired) Exc…" at bounding box center [840, 233] width 142 height 27
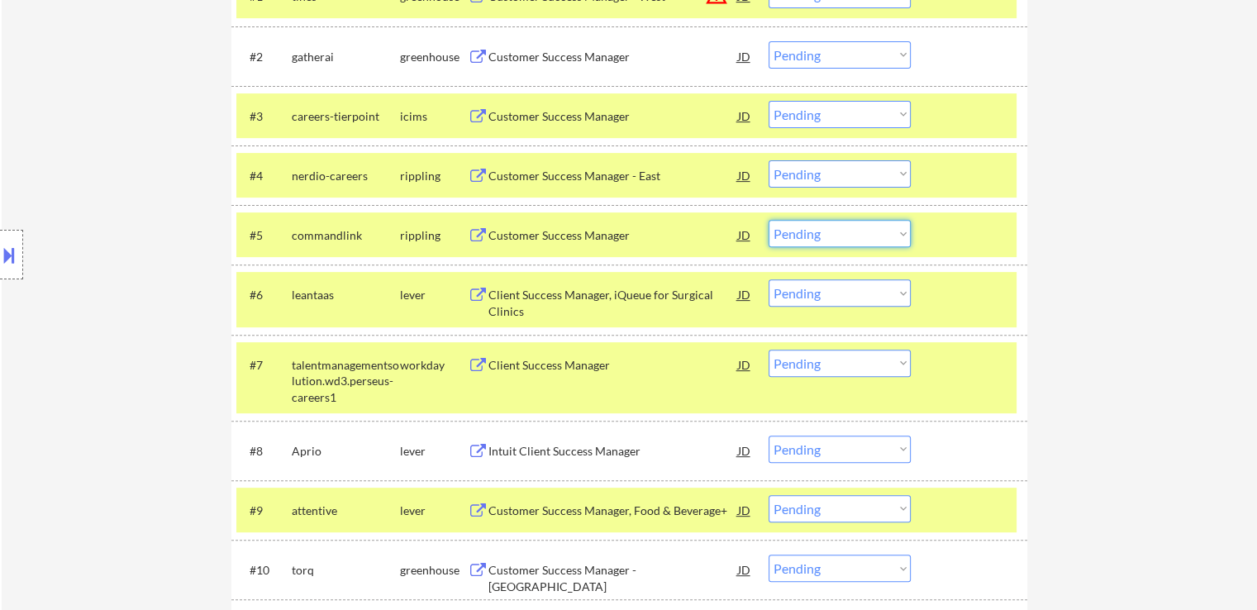
drag, startPoint x: 816, startPoint y: 233, endPoint x: 820, endPoint y: 246, distance: 13.1
click at [816, 233] on select "Choose an option... Pending Applied Excluded (Questions) Excluded (Expired) Exc…" at bounding box center [840, 233] width 142 height 27
click at [769, 220] on select "Choose an option... Pending Applied Excluded (Questions) Excluded (Expired) Exc…" at bounding box center [840, 233] width 142 height 27
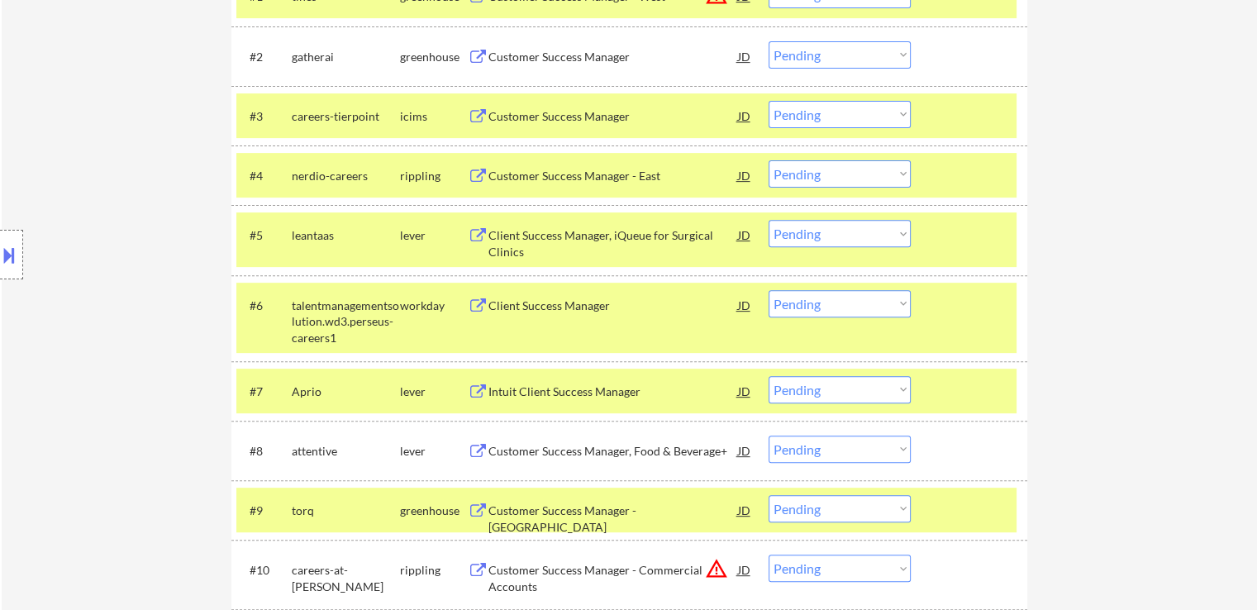
click at [575, 236] on div "Client Success Manager, iQueue for Surgical Clinics" at bounding box center [614, 243] width 250 height 32
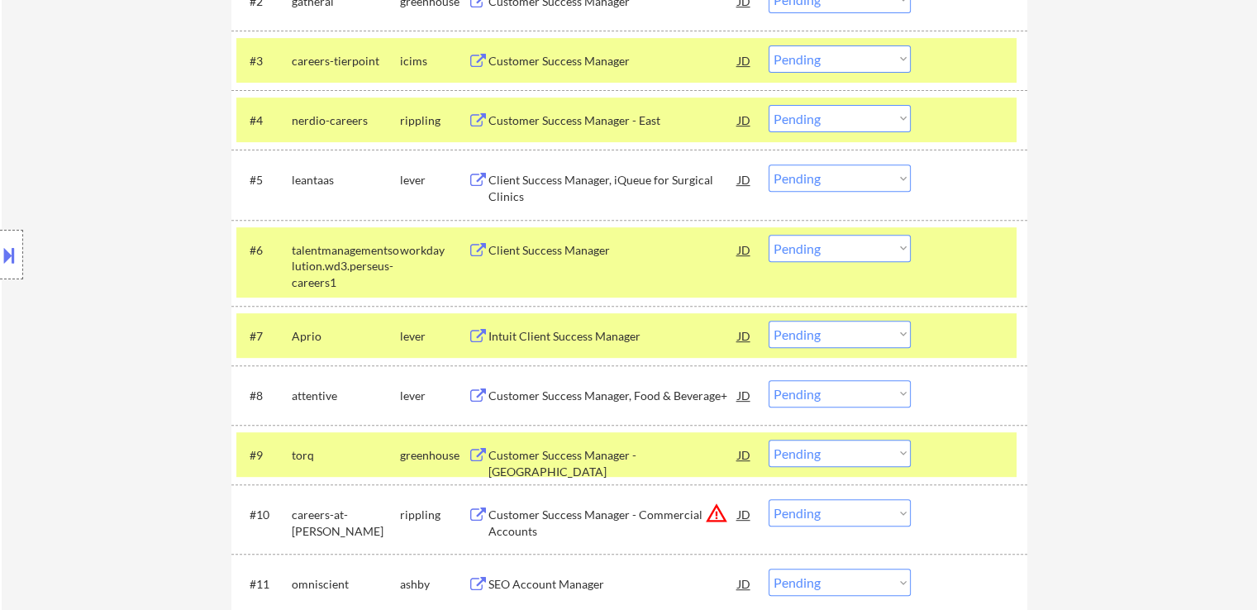
scroll to position [744, 0]
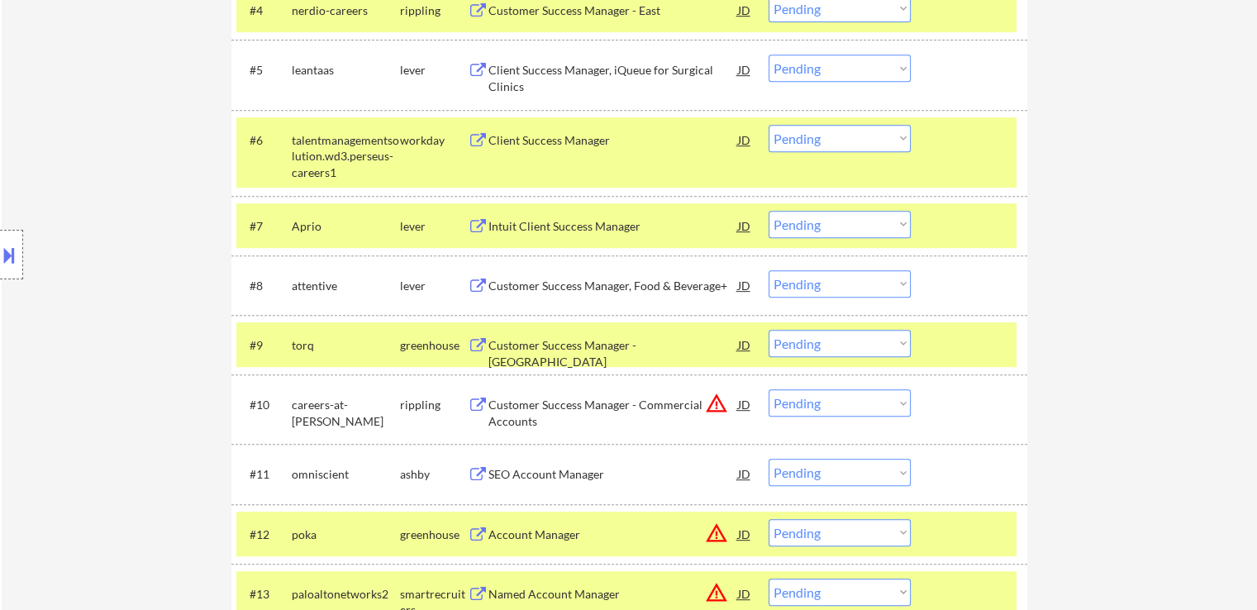
click at [565, 222] on div "Intuit Client Success Manager" at bounding box center [614, 226] width 250 height 17
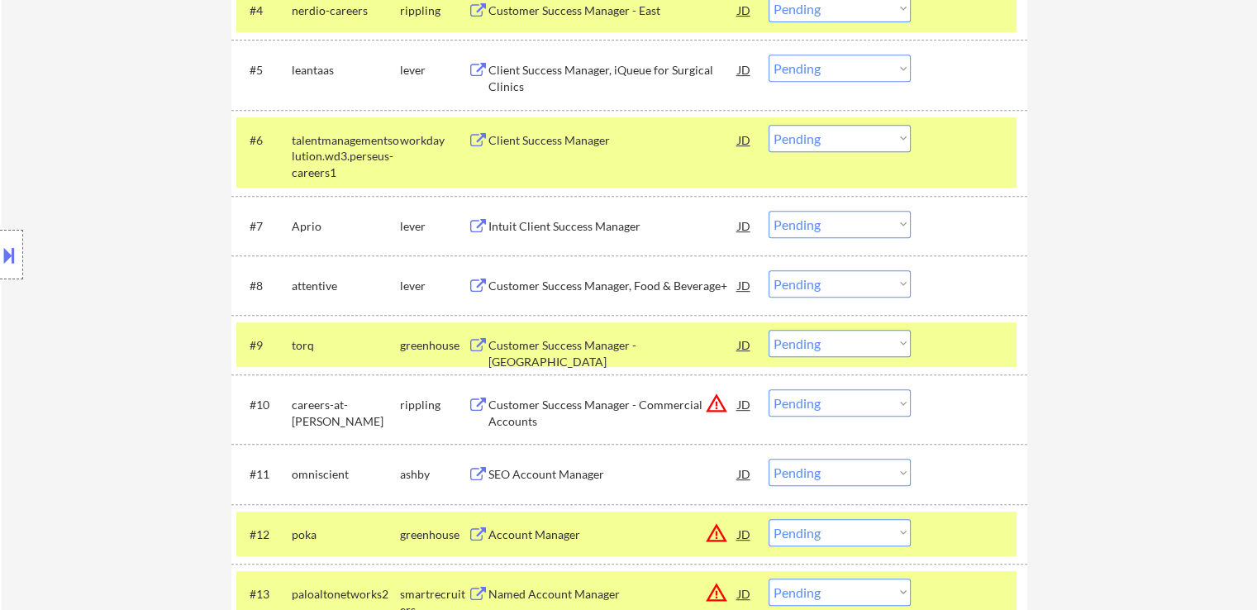
click at [562, 278] on div "Customer Success Manager, Food & Beverage+" at bounding box center [614, 286] width 250 height 17
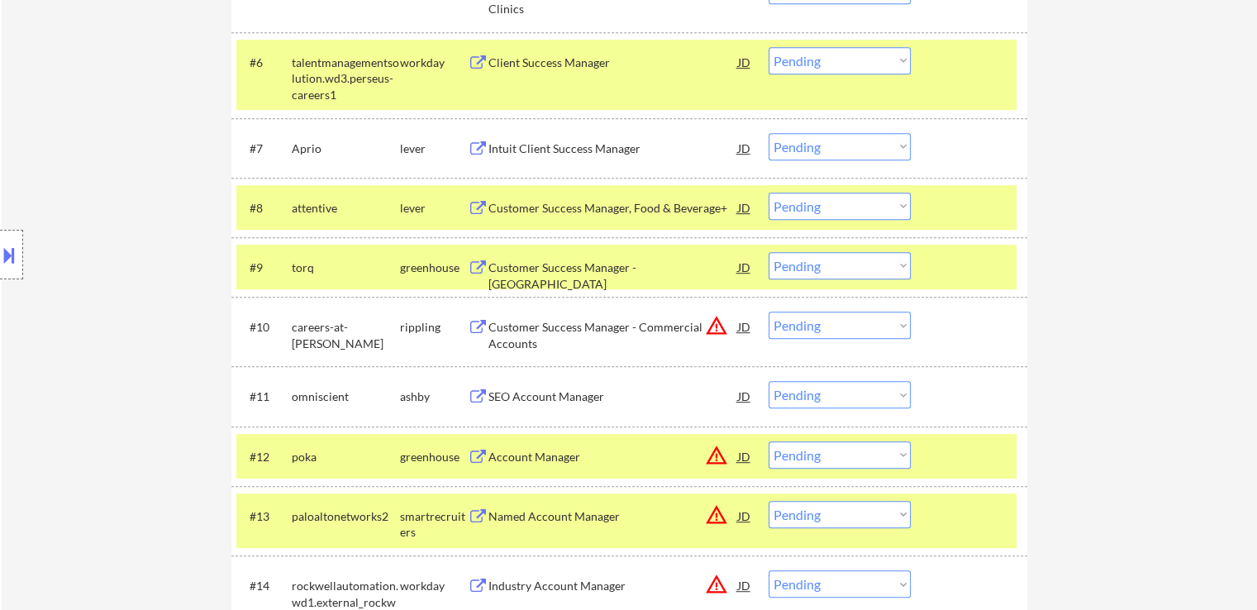
scroll to position [909, 0]
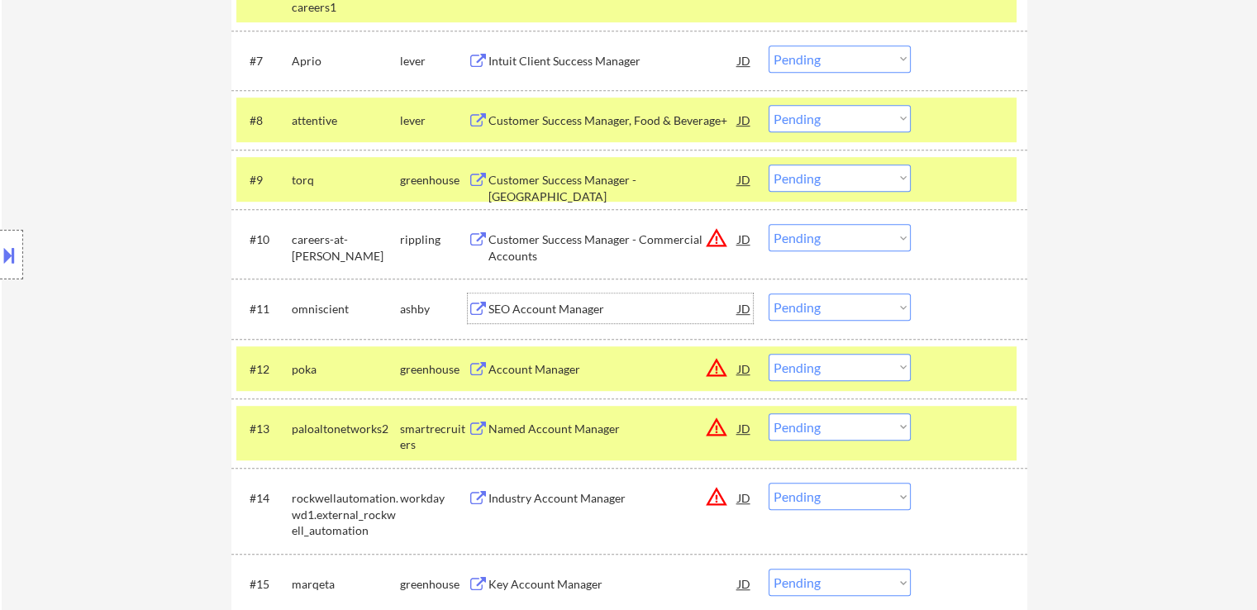
click at [514, 308] on div "SEO Account Manager" at bounding box center [614, 309] width 250 height 17
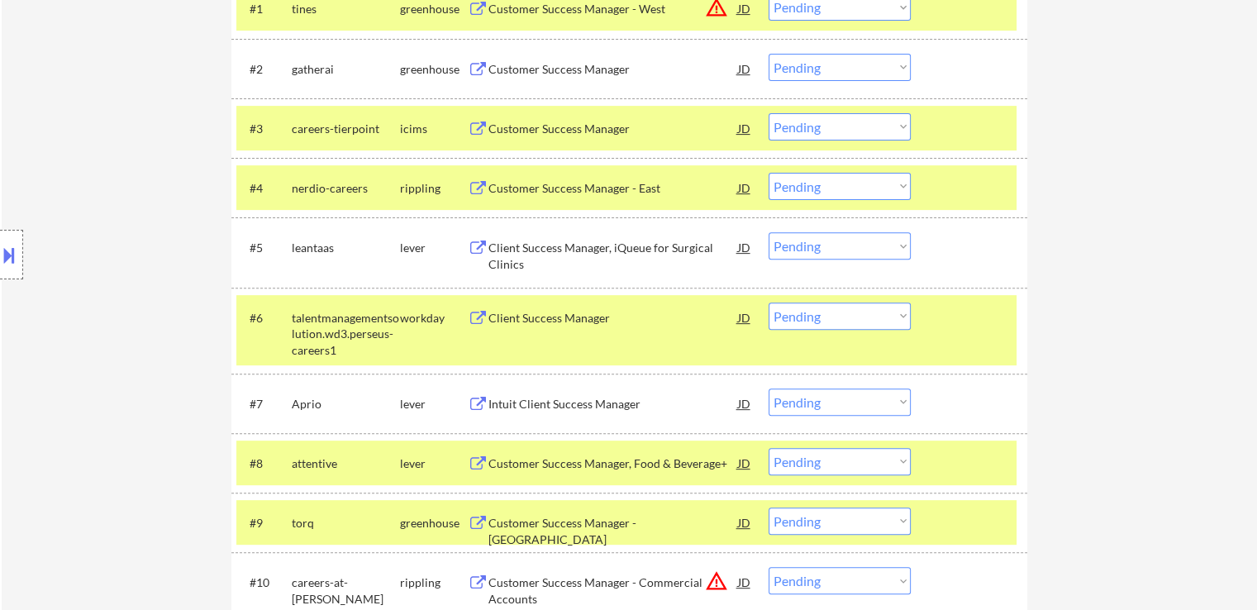
scroll to position [591, 0]
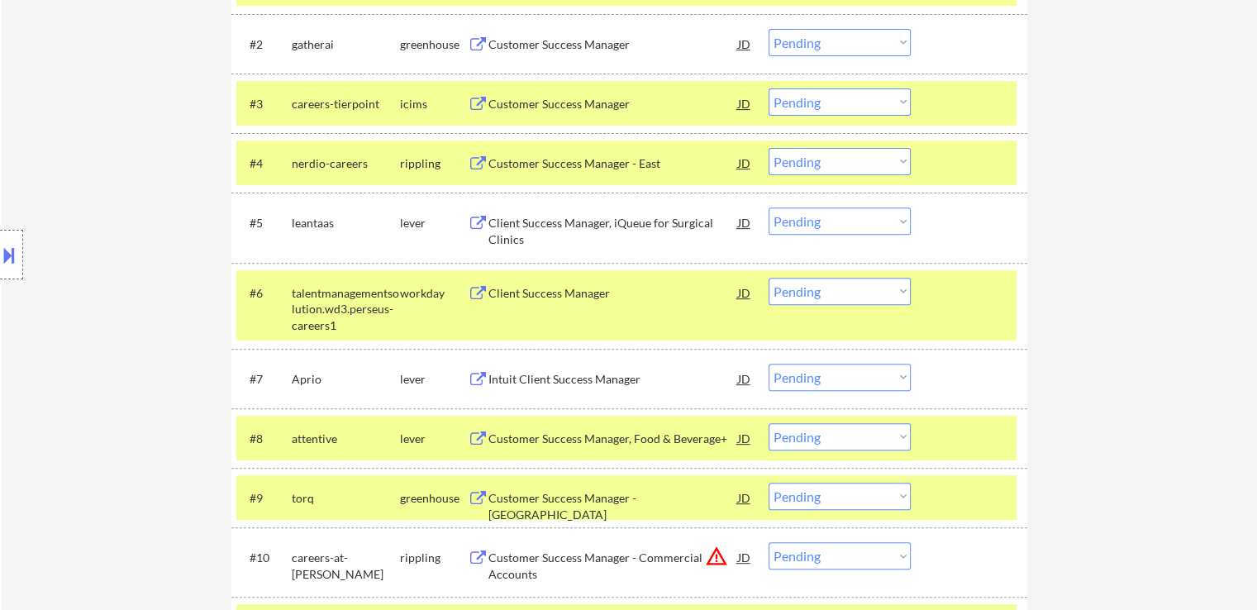
click at [812, 227] on select "Choose an option... Pending Applied Excluded (Questions) Excluded (Expired) Exc…" at bounding box center [840, 220] width 142 height 27
click at [769, 207] on select "Choose an option... Pending Applied Excluded (Questions) Excluded (Expired) Exc…" at bounding box center [840, 220] width 142 height 27
select select ""pending""
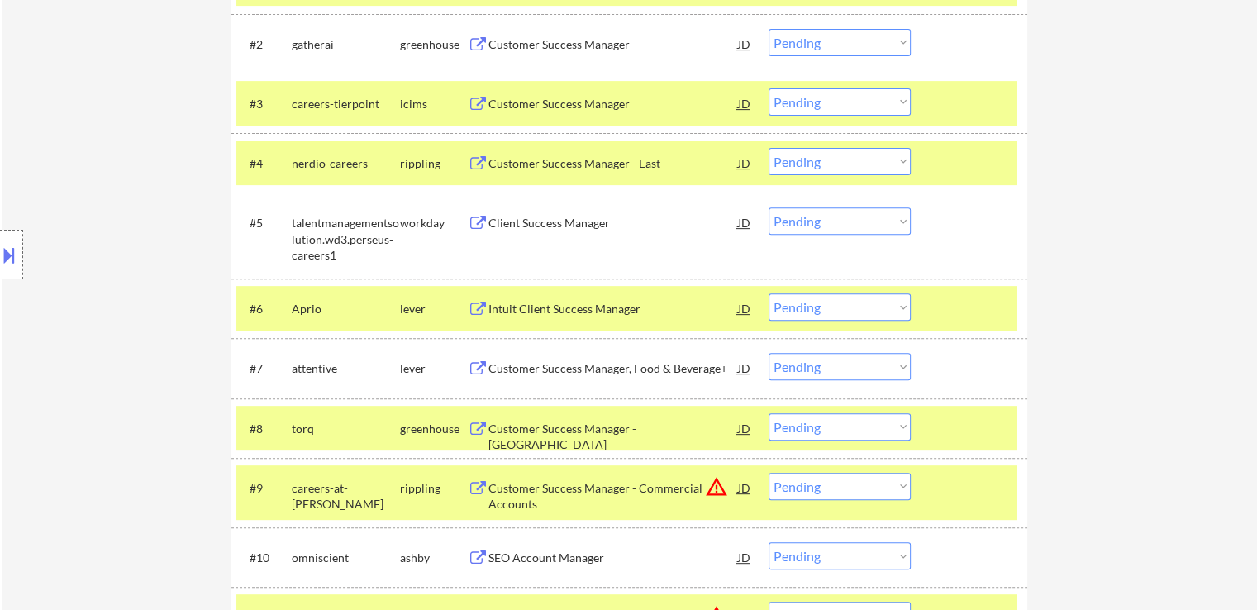
click at [0, 264] on button at bounding box center [9, 254] width 18 height 27
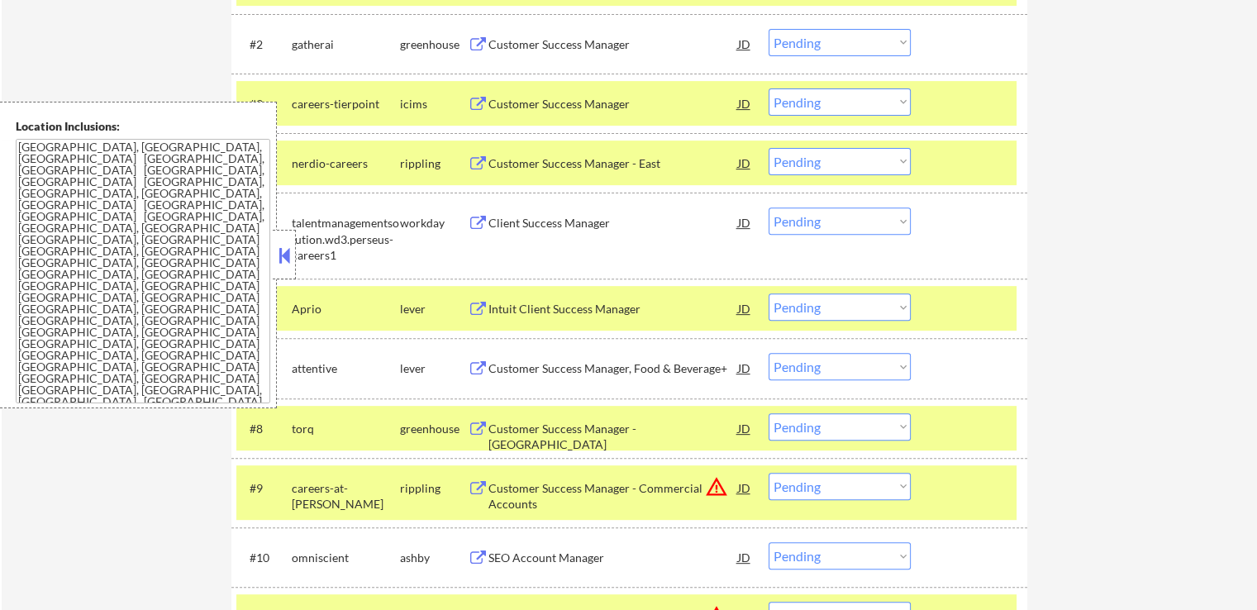
click at [281, 252] on button at bounding box center [284, 255] width 18 height 25
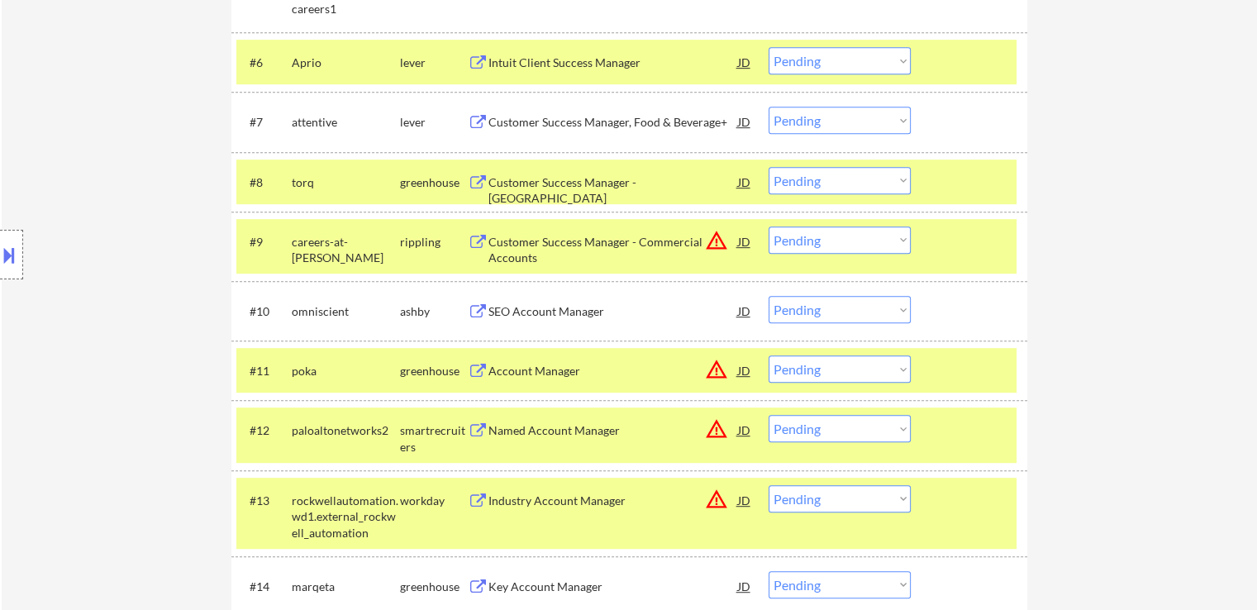
scroll to position [839, 0]
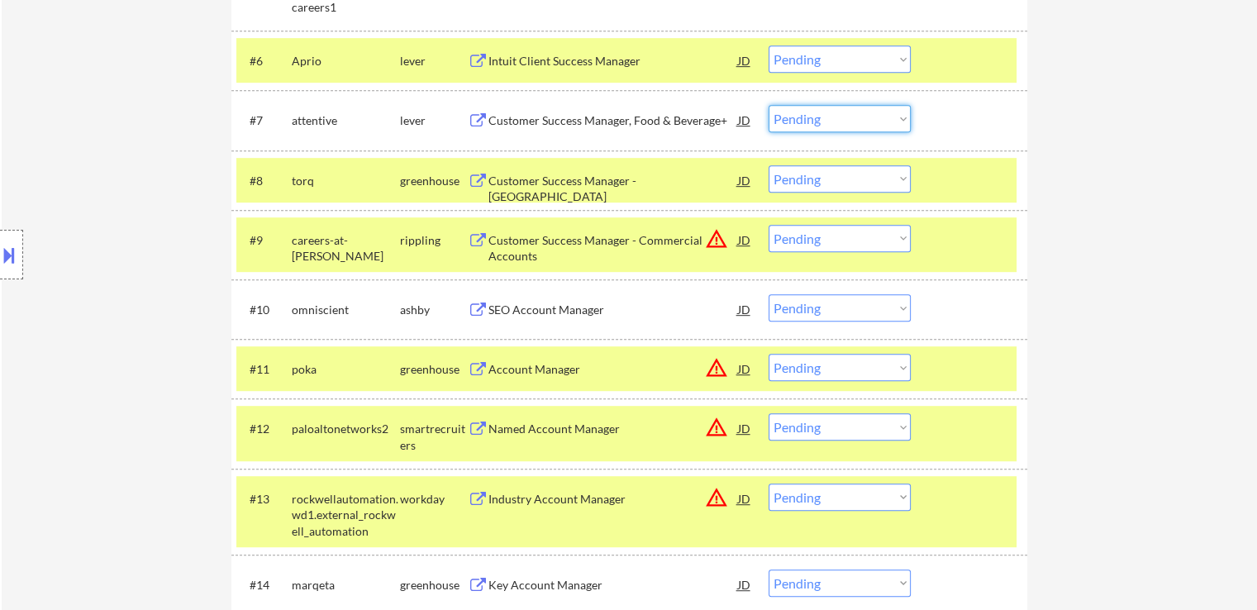
click at [815, 122] on select "Choose an option... Pending Applied Excluded (Questions) Excluded (Expired) Exc…" at bounding box center [840, 118] width 142 height 27
click at [769, 105] on select "Choose an option... Pending Applied Excluded (Questions) Excluded (Expired) Exc…" at bounding box center [840, 118] width 142 height 27
select select ""pending""
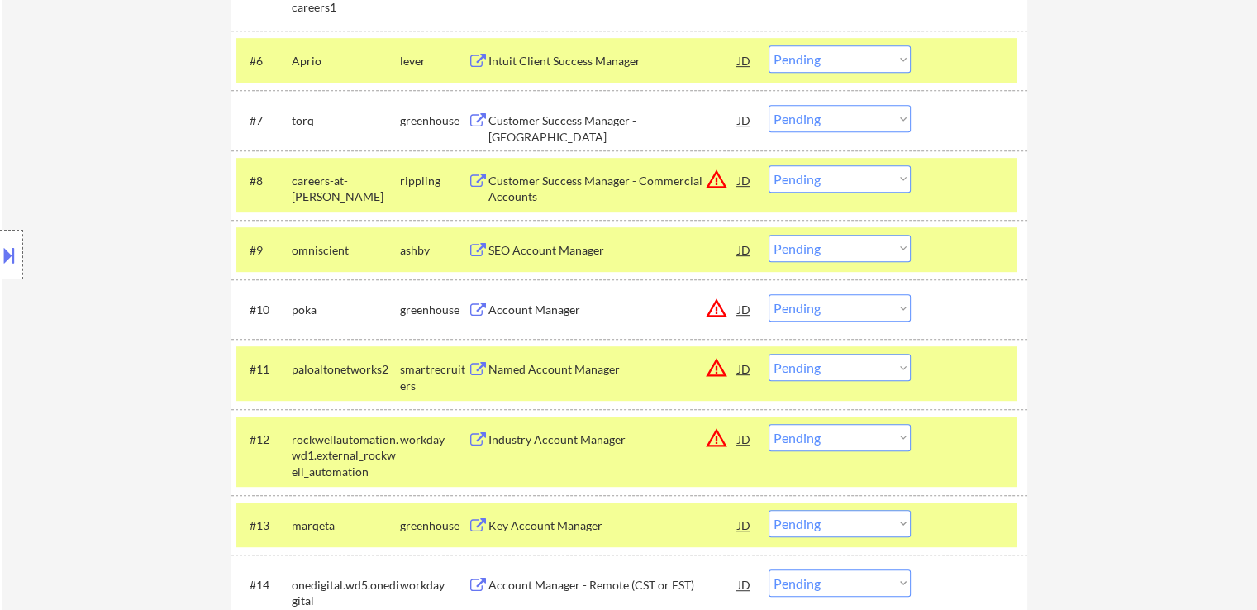
click at [785, 250] on select "Choose an option... Pending Applied Excluded (Questions) Excluded (Expired) Exc…" at bounding box center [840, 248] width 142 height 27
click at [769, 235] on select "Choose an option... Pending Applied Excluded (Questions) Excluded (Expired) Exc…" at bounding box center [840, 248] width 142 height 27
select select ""pending""
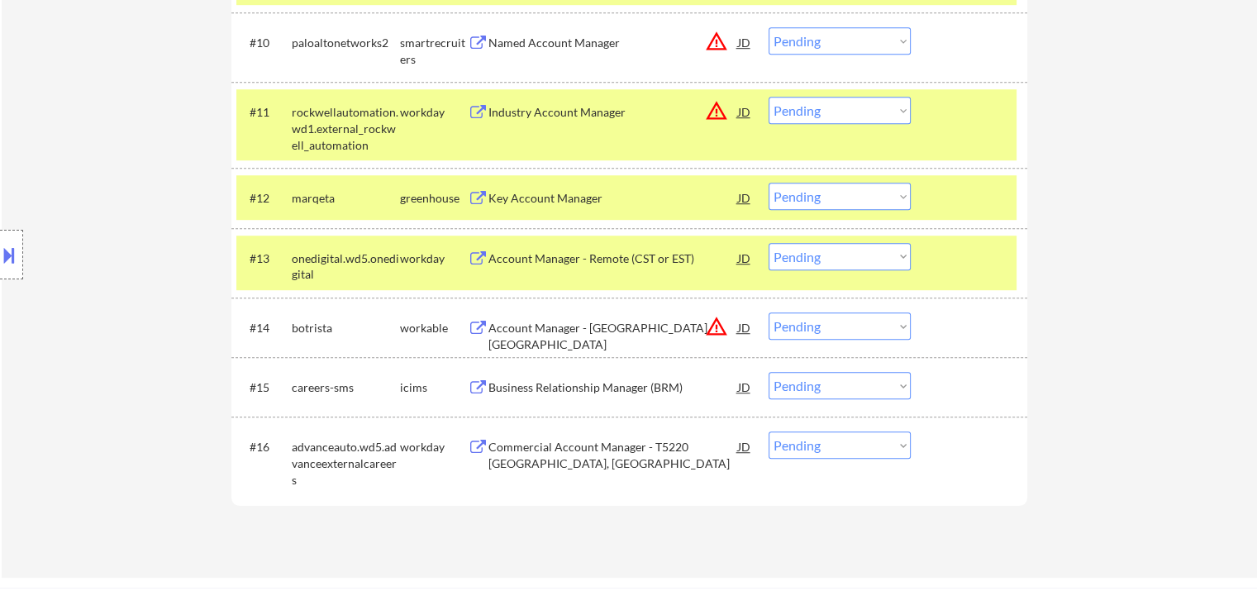
scroll to position [1252, 0]
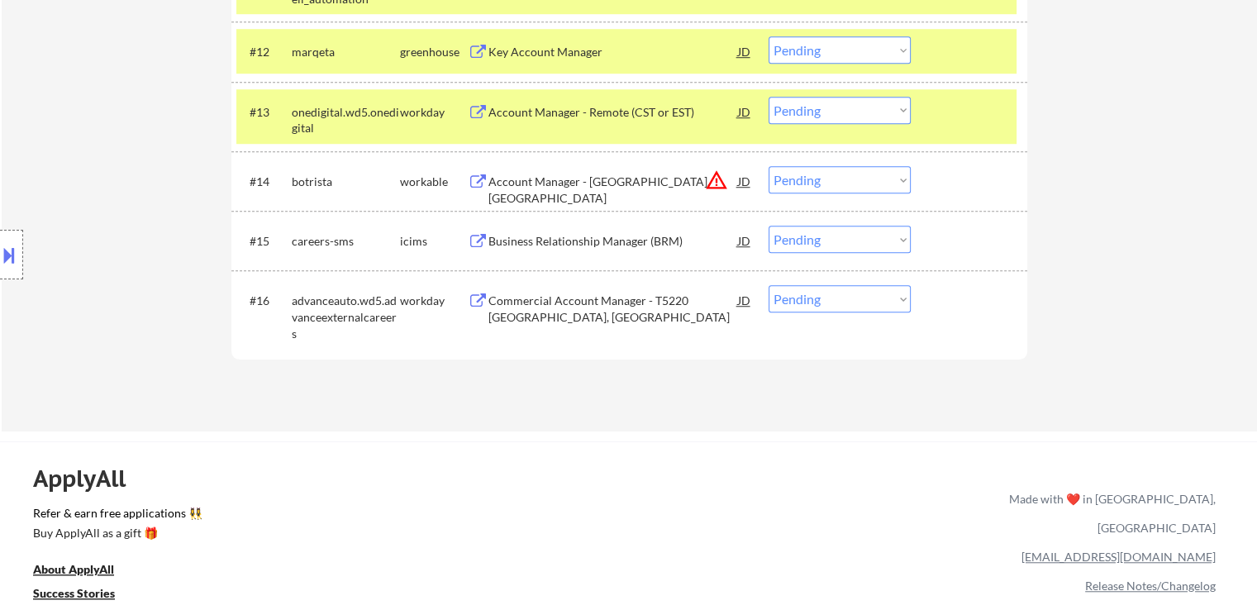
click at [510, 59] on div "Key Account Manager" at bounding box center [614, 52] width 250 height 17
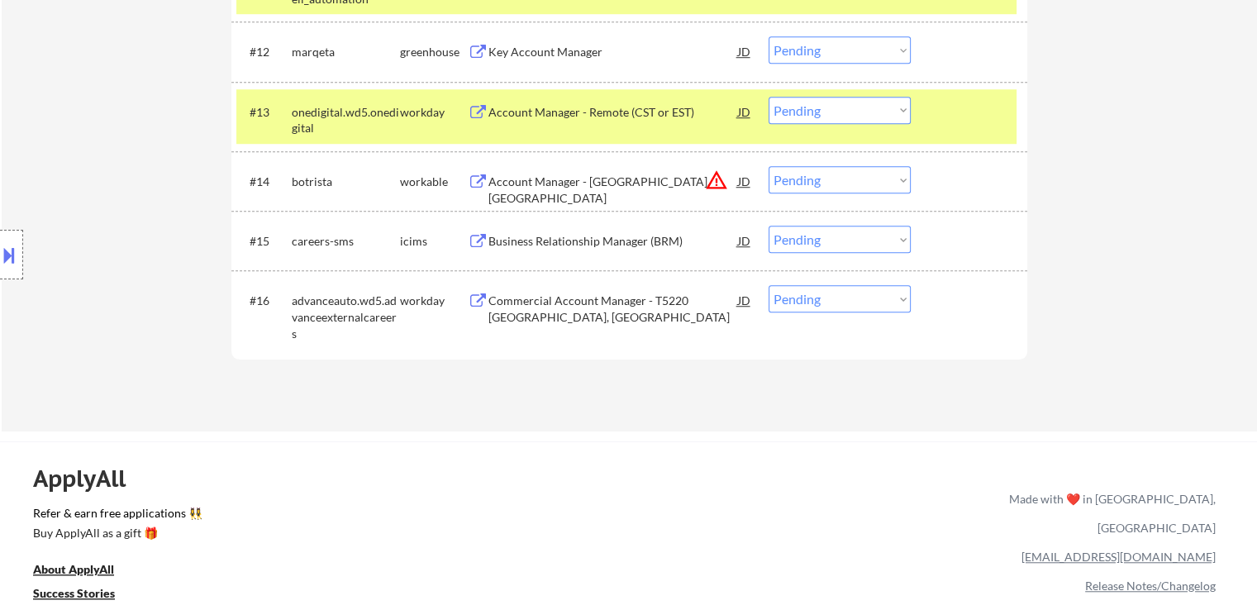
scroll to position [1170, 0]
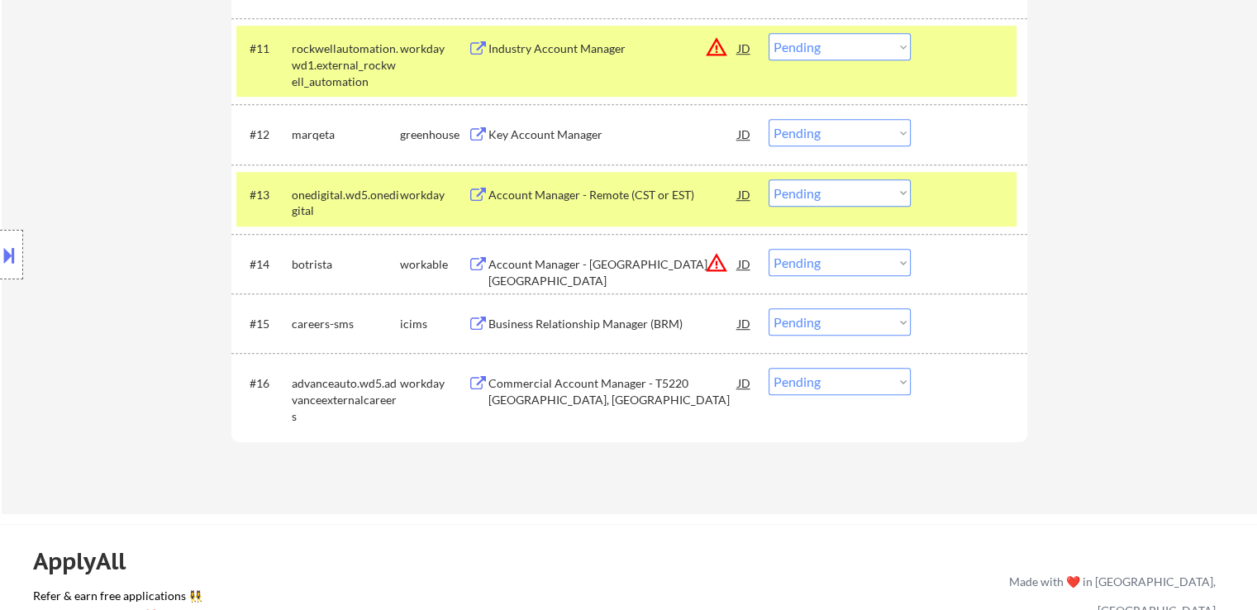
click at [790, 136] on select "Choose an option... Pending Applied Excluded (Questions) Excluded (Expired) Exc…" at bounding box center [840, 132] width 142 height 27
click at [769, 119] on select "Choose an option... Pending Applied Excluded (Questions) Excluded (Expired) Exc…" at bounding box center [840, 132] width 142 height 27
select select ""pending""
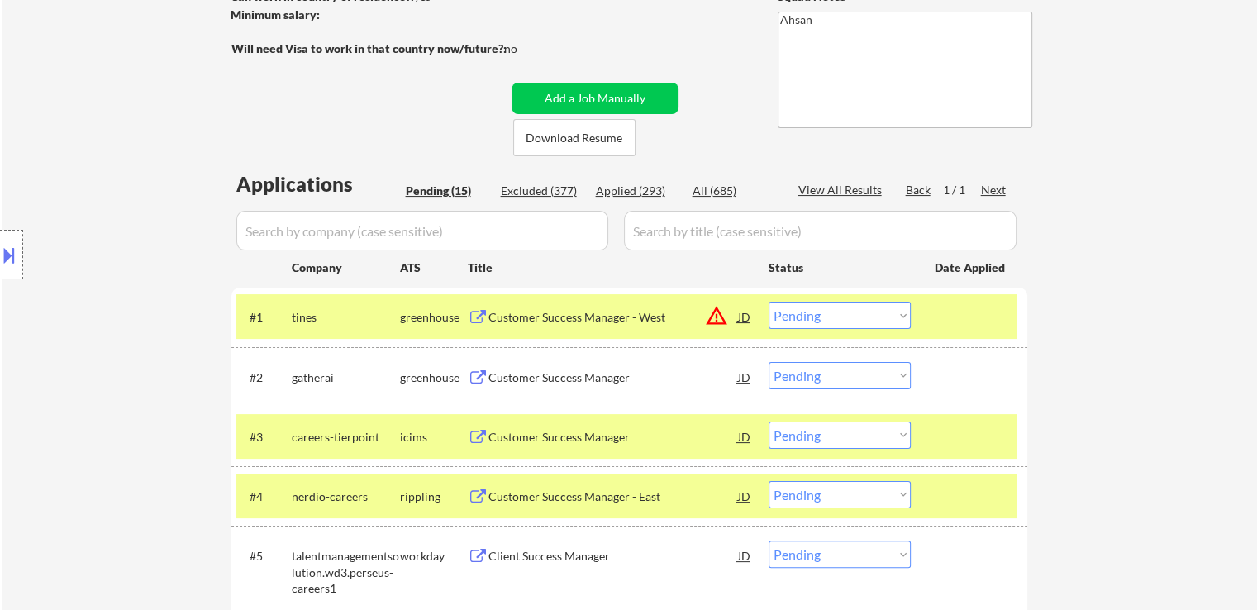
scroll to position [178, 0]
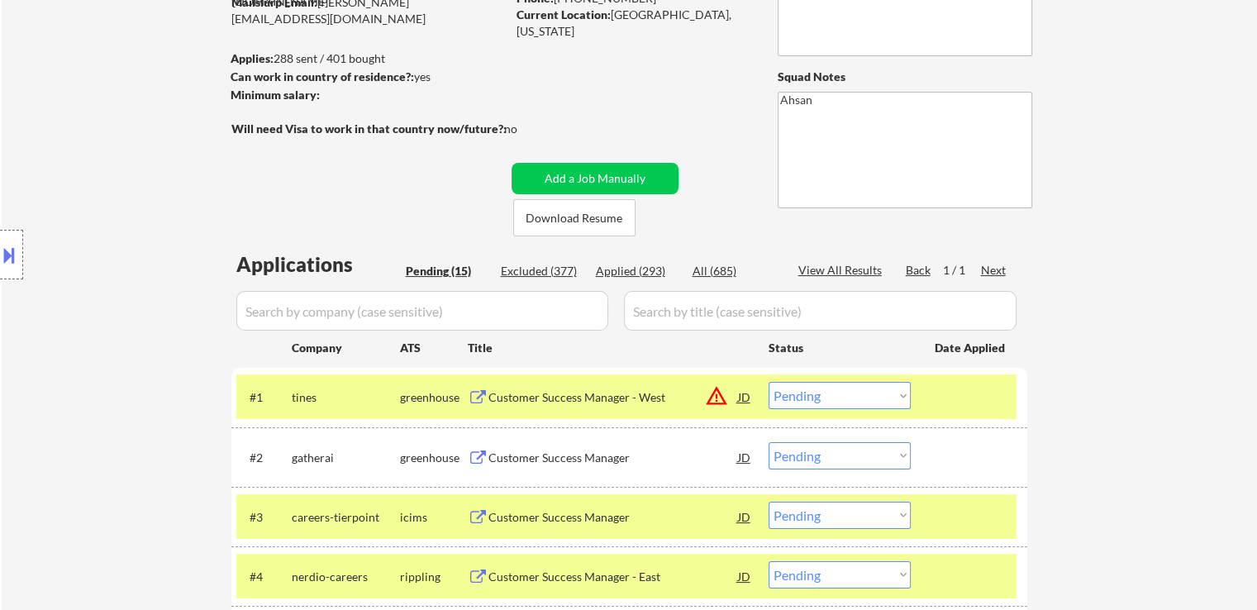
click at [631, 271] on div "Applied (293)" at bounding box center [637, 271] width 83 height 17
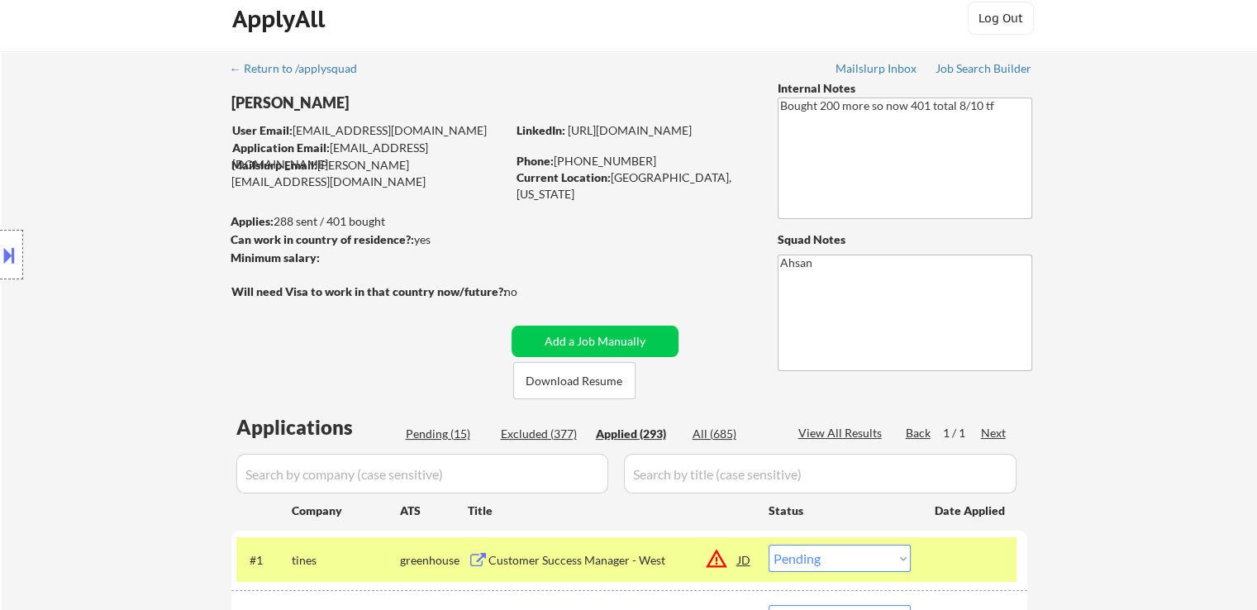
scroll to position [12, 0]
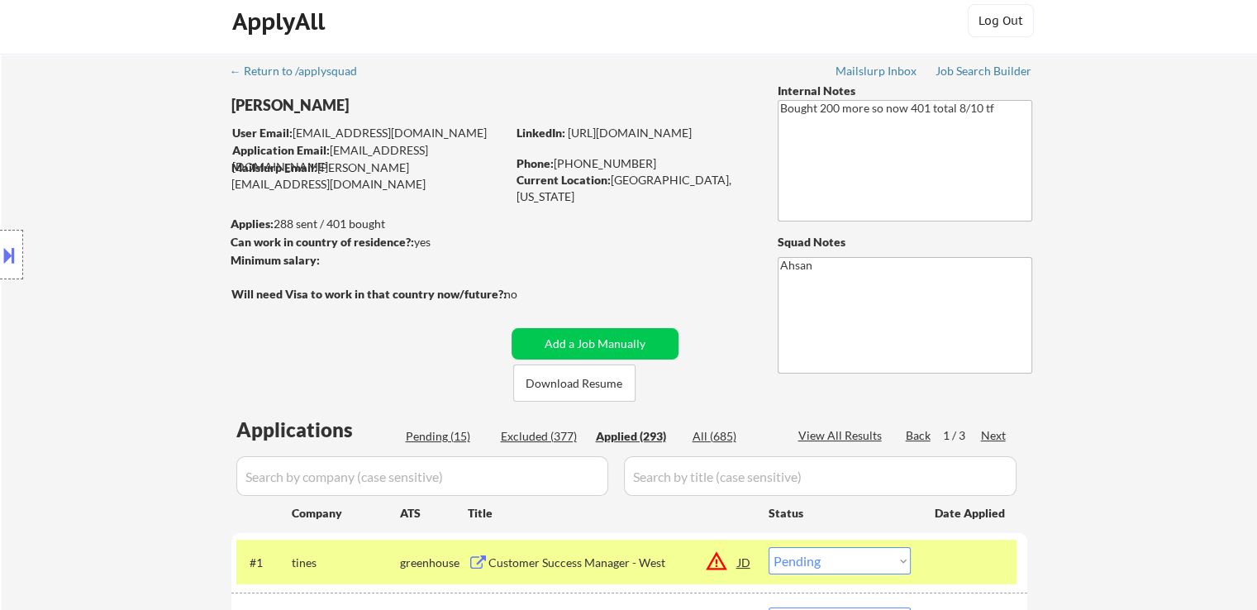
select select ""applied""
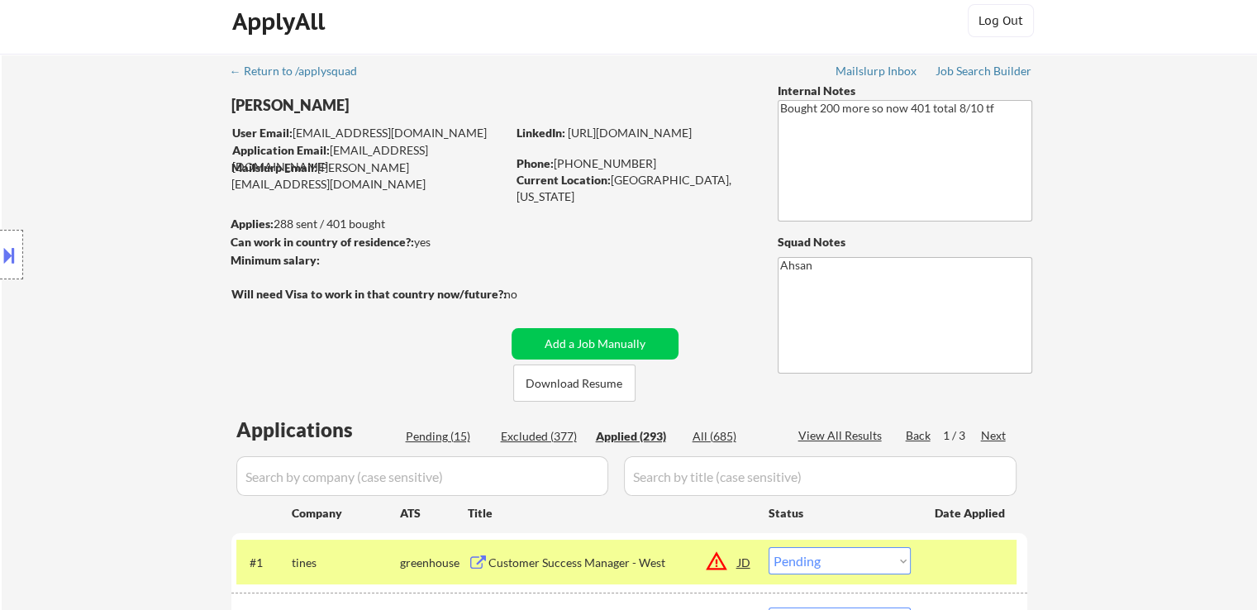
select select ""applied""
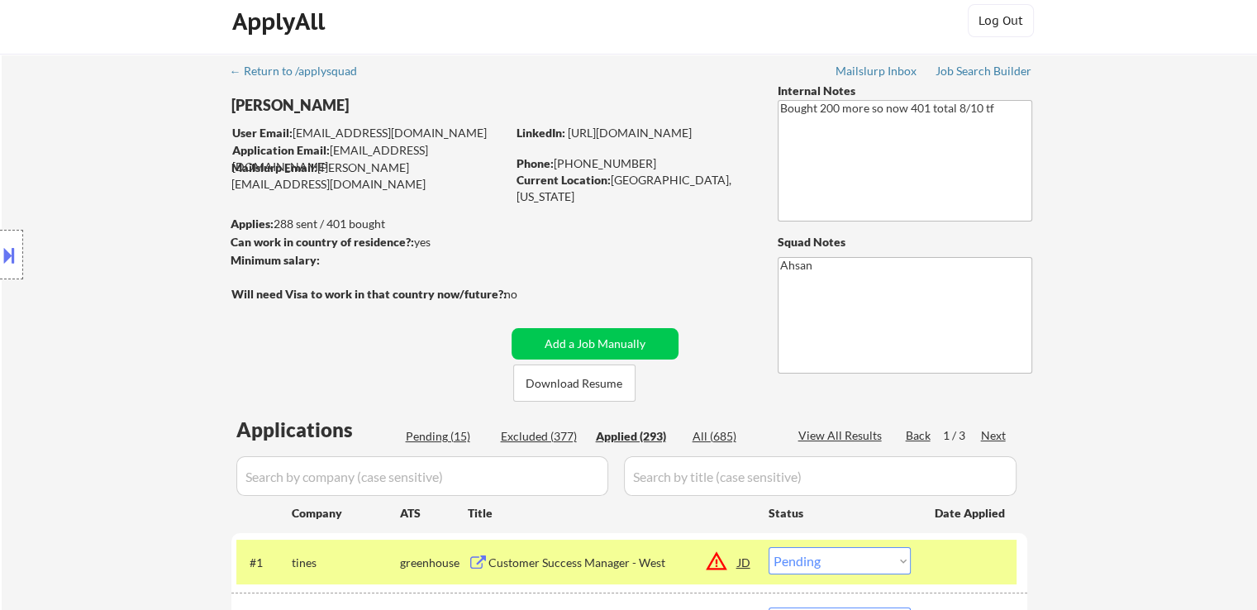
select select ""applied""
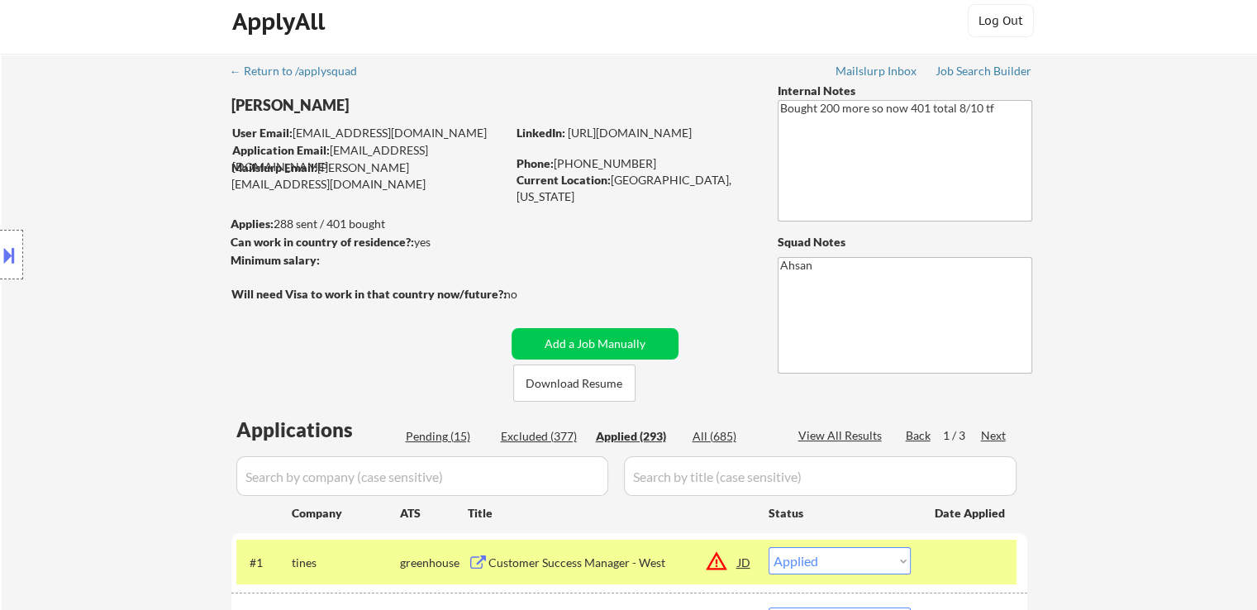
select select ""applied""
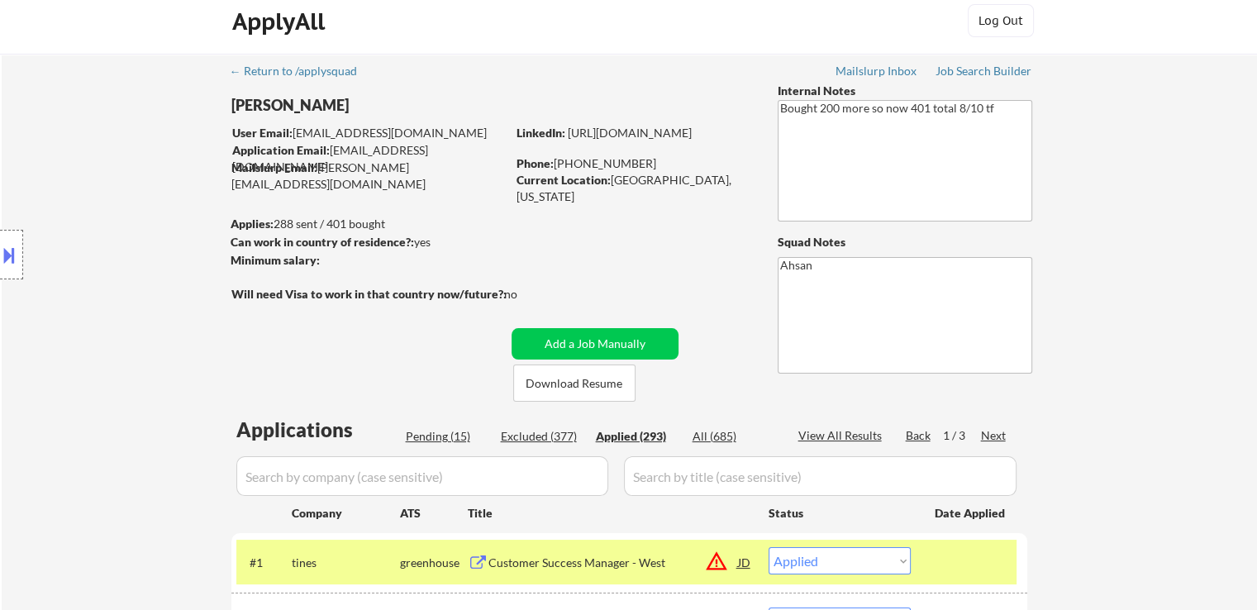
select select ""applied""
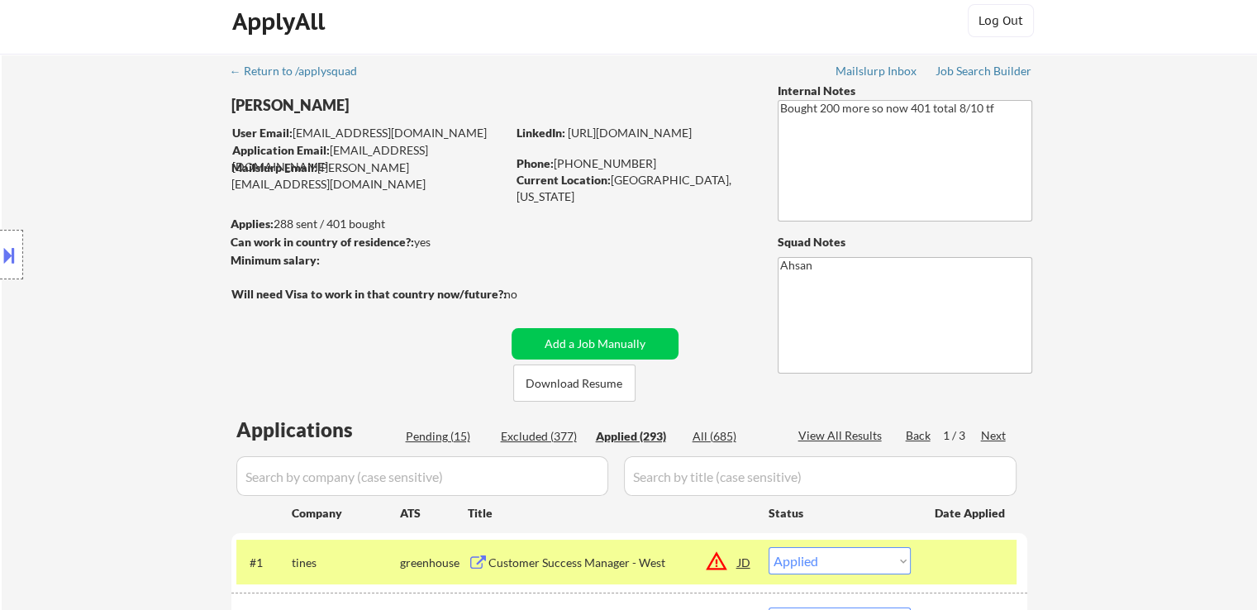
select select ""applied""
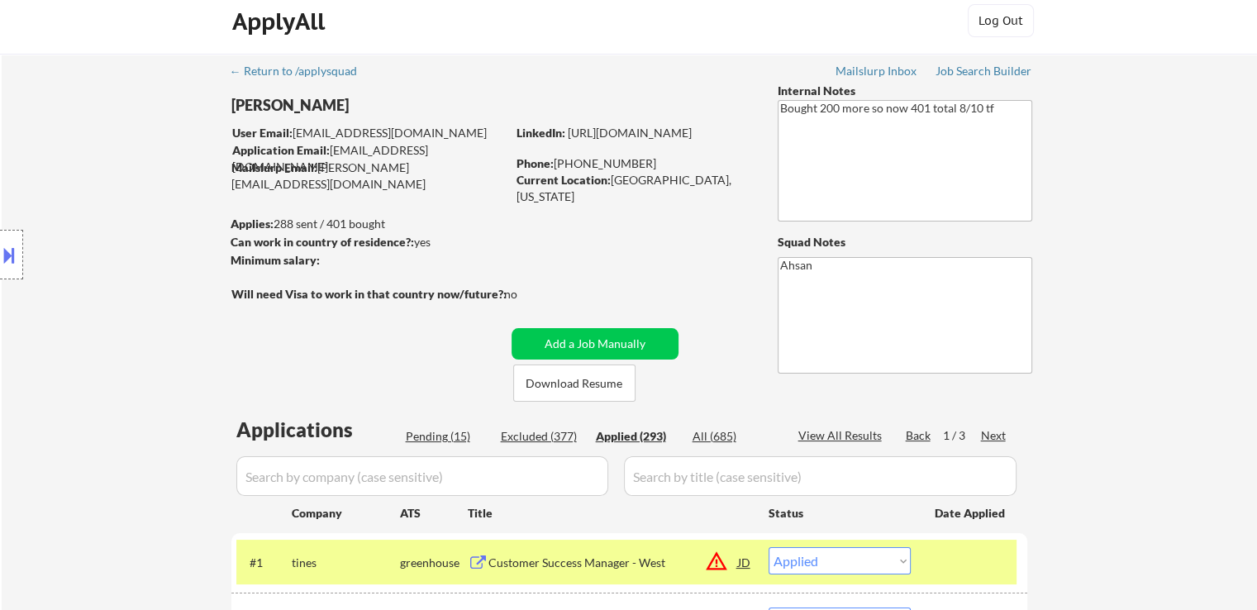
select select ""applied""
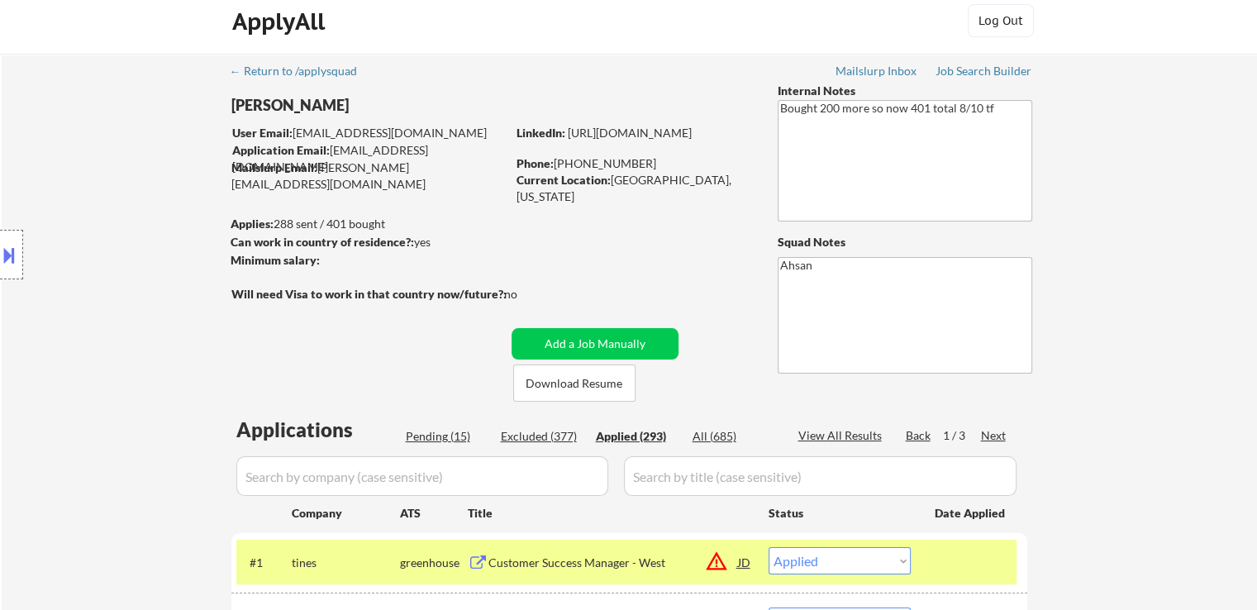
select select ""applied""
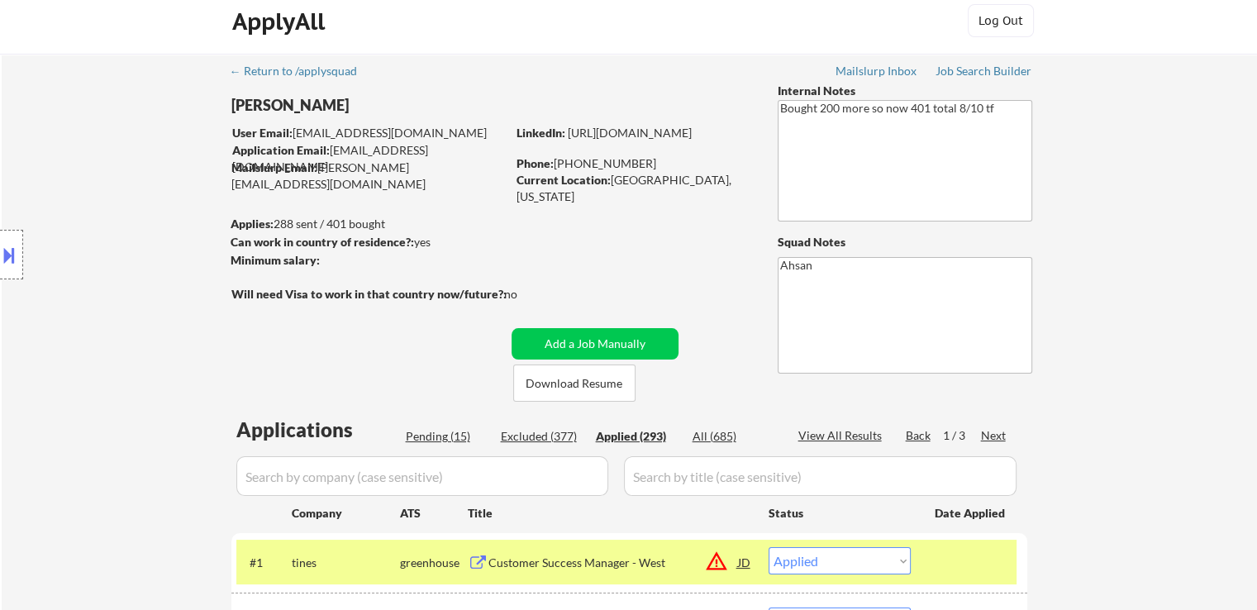
select select ""applied""
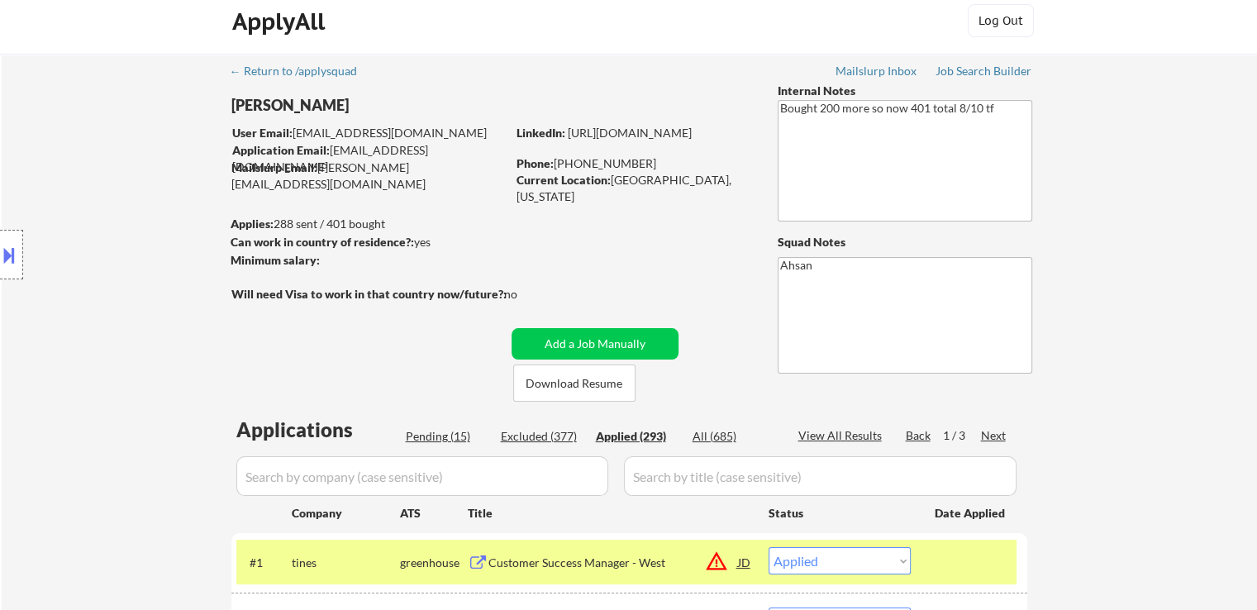
select select ""applied""
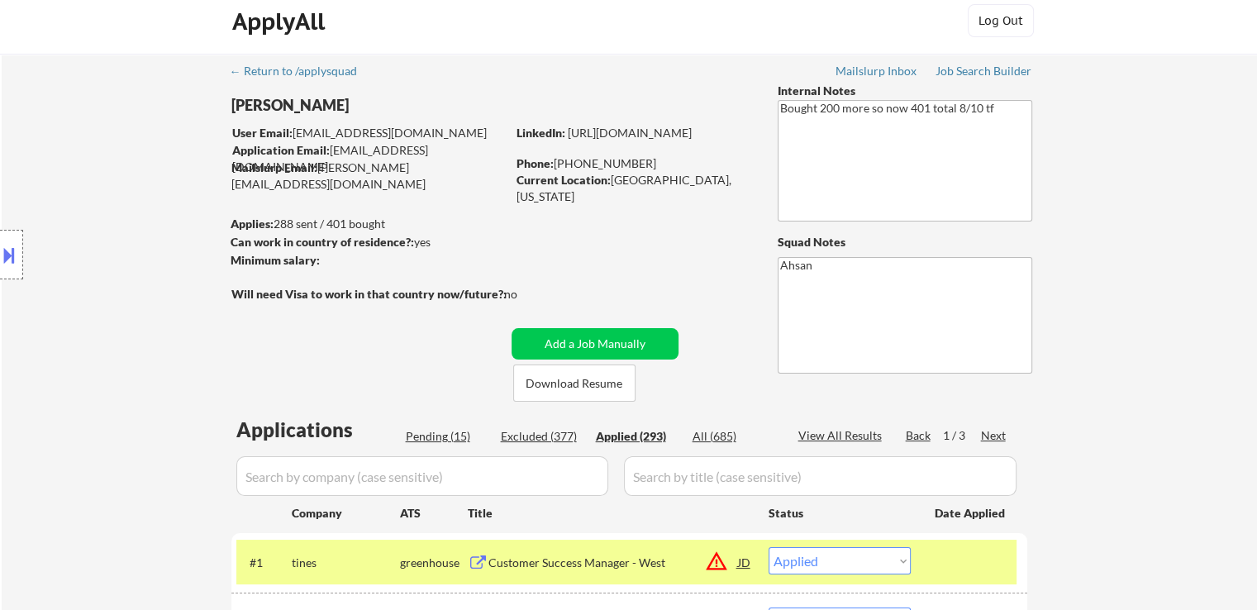
select select ""applied""
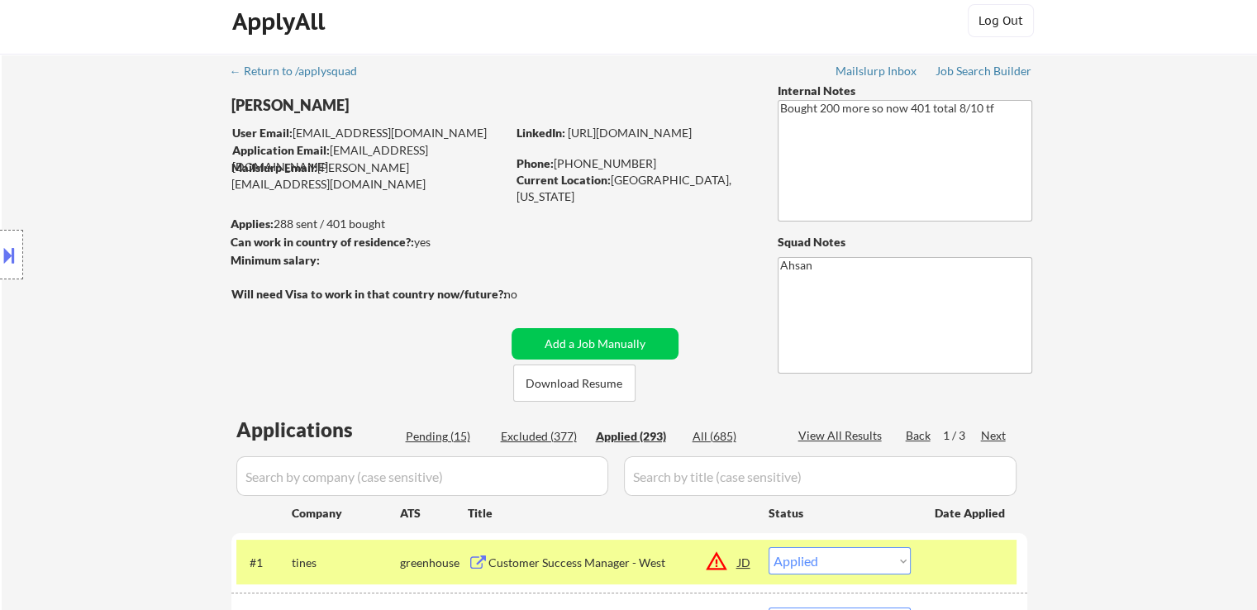
select select ""applied""
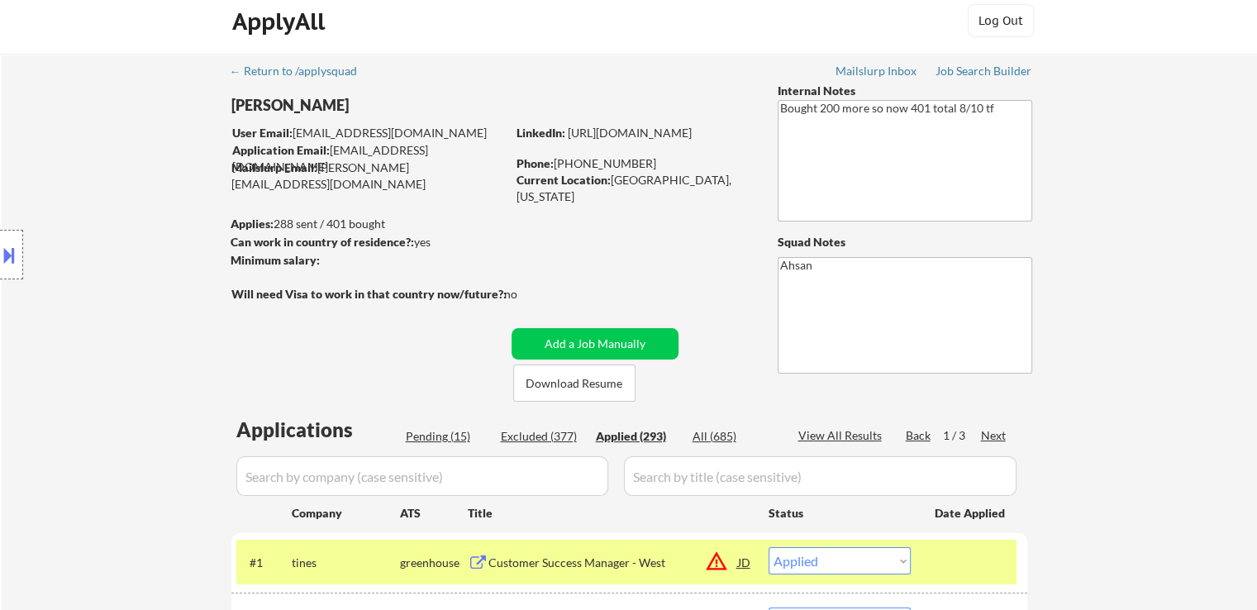
select select ""applied""
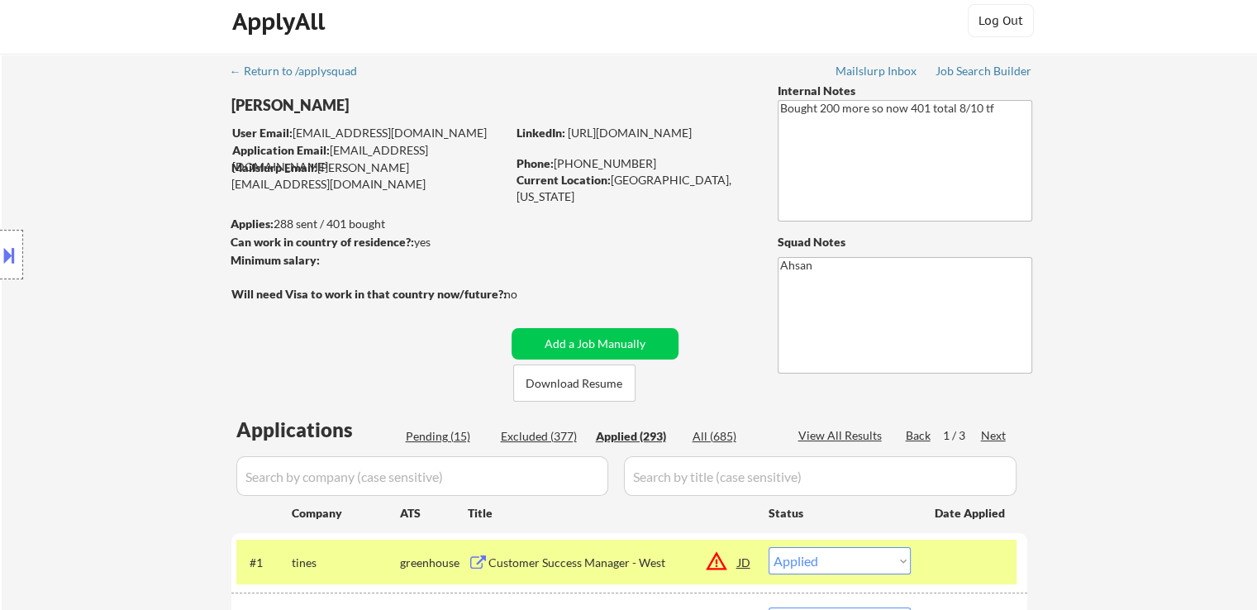
select select ""applied""
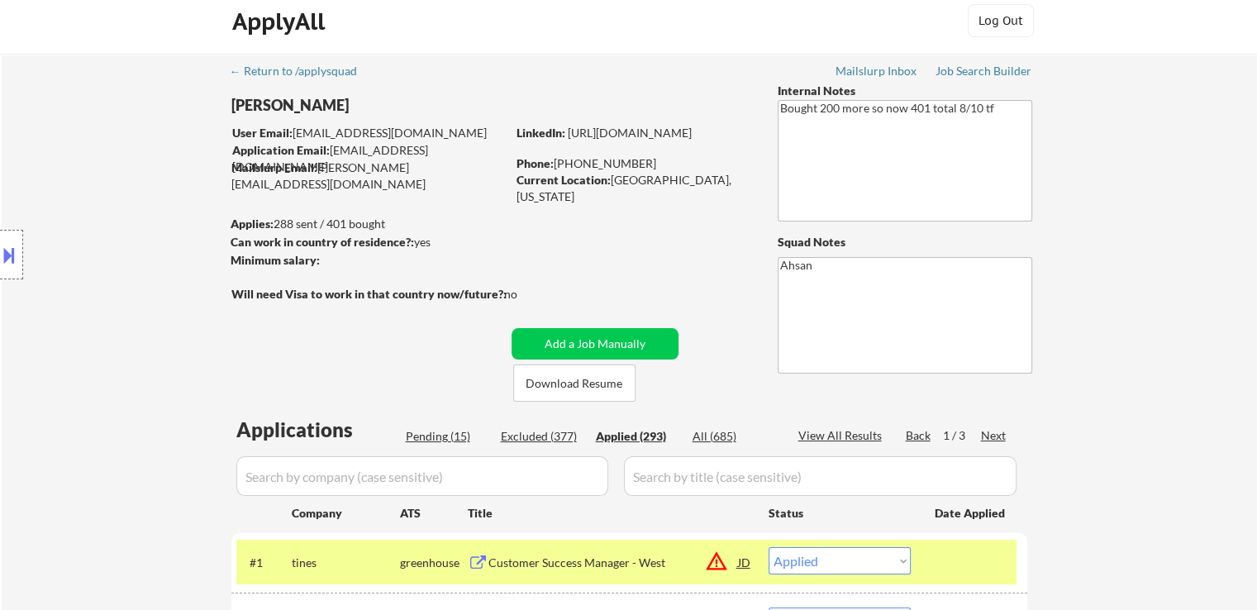
select select ""applied""
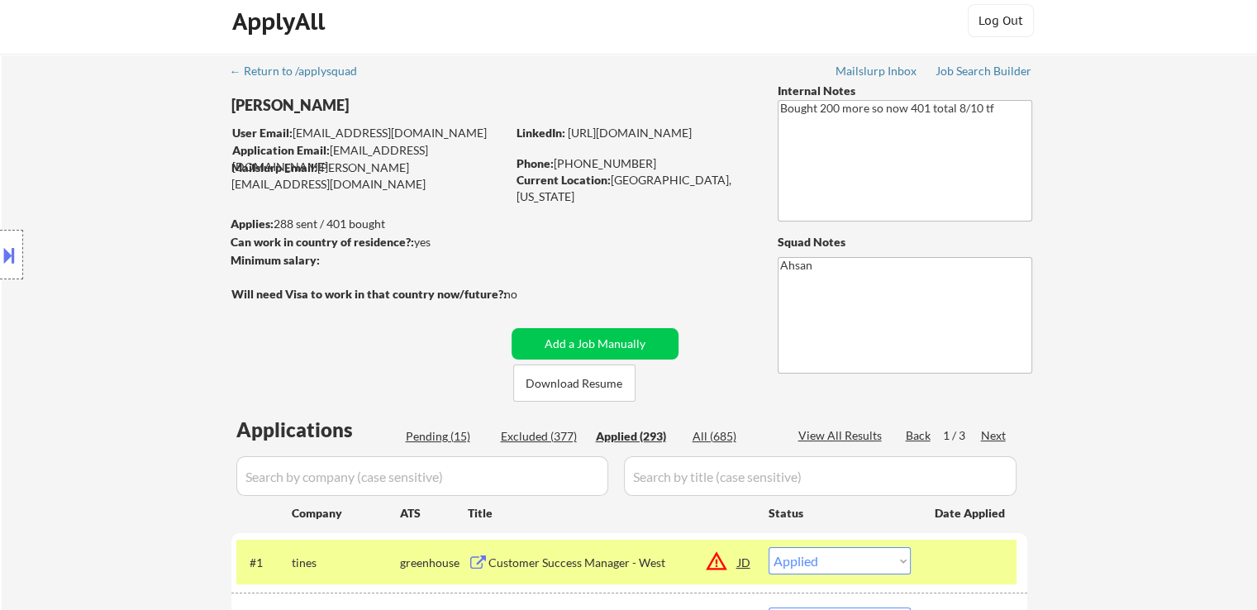
select select ""applied""
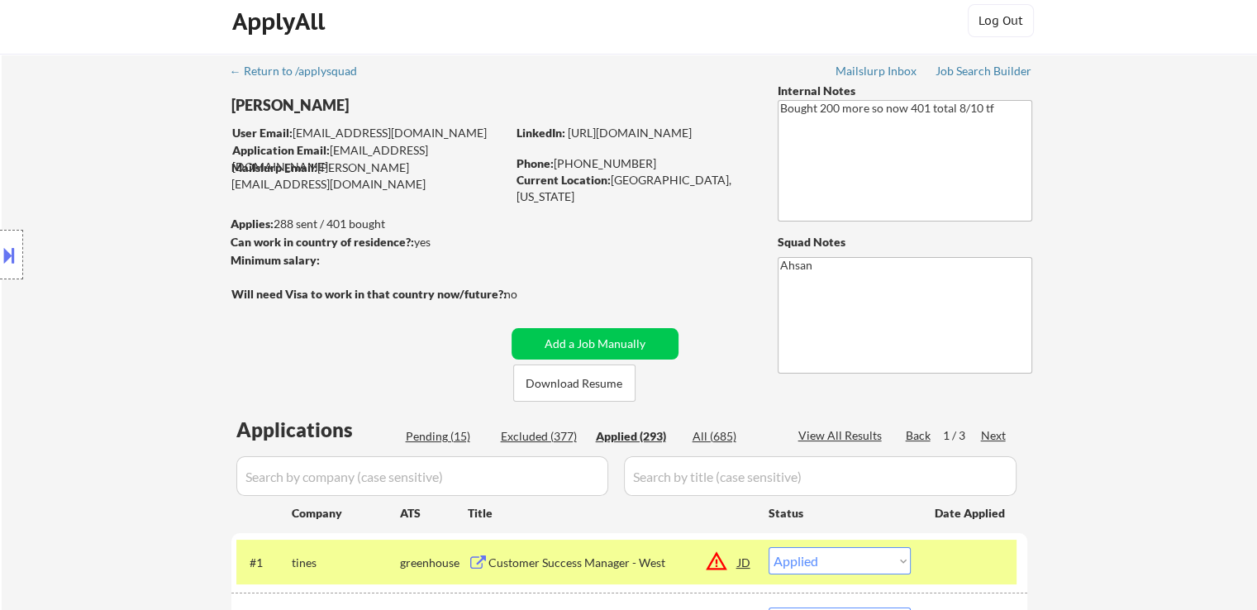
select select ""applied""
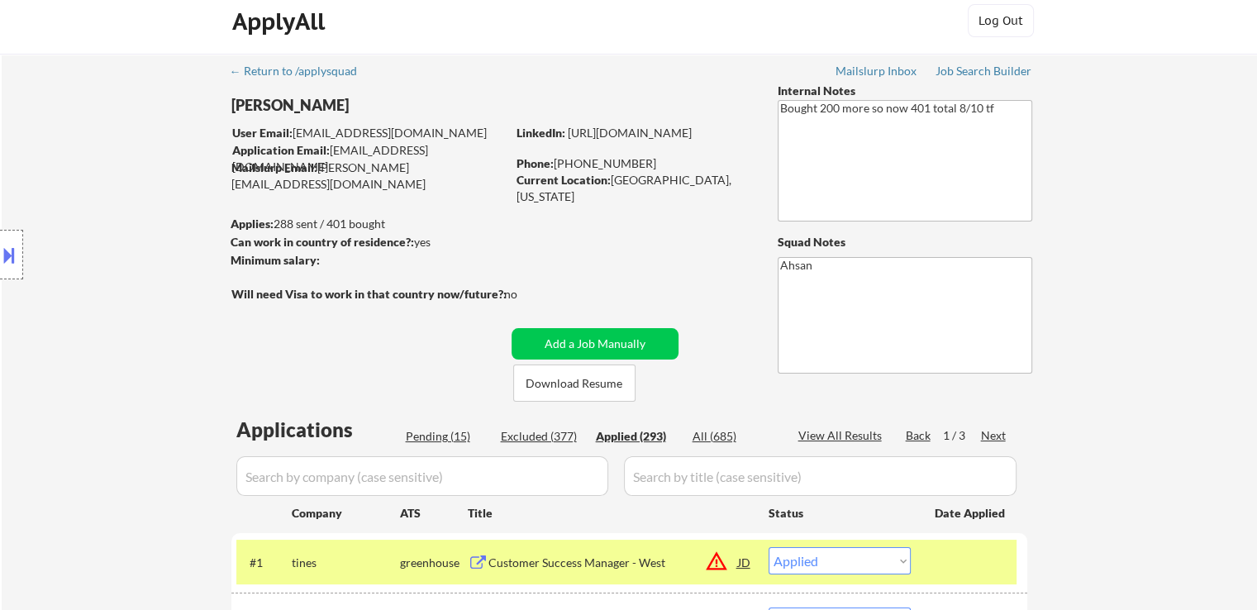
select select ""applied""
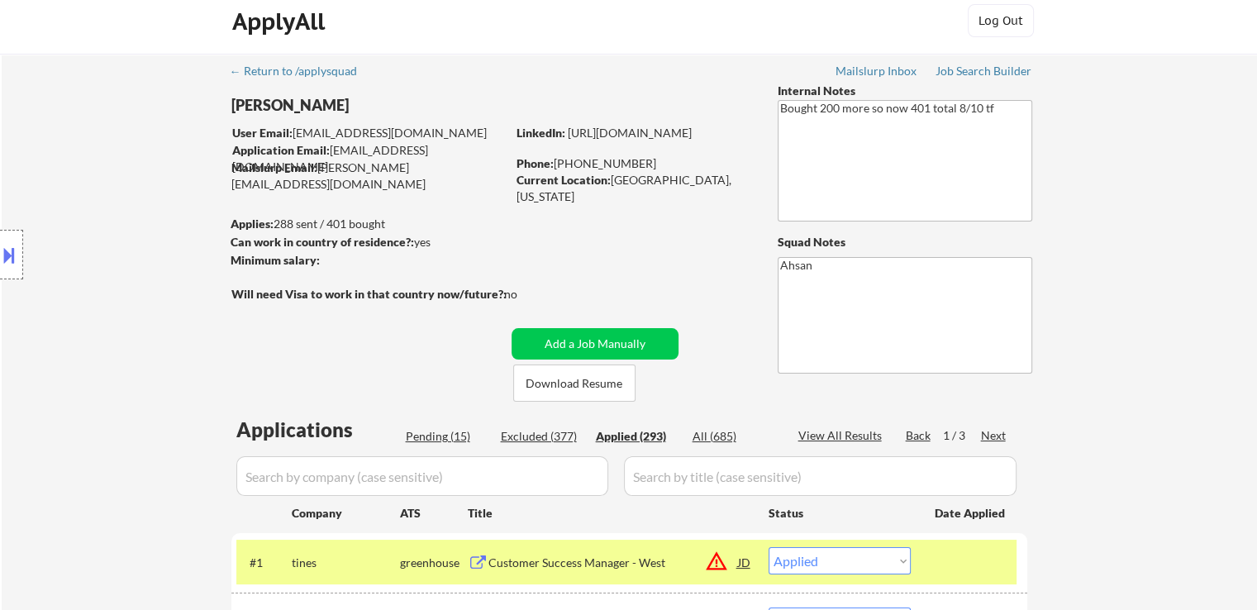
select select ""applied""
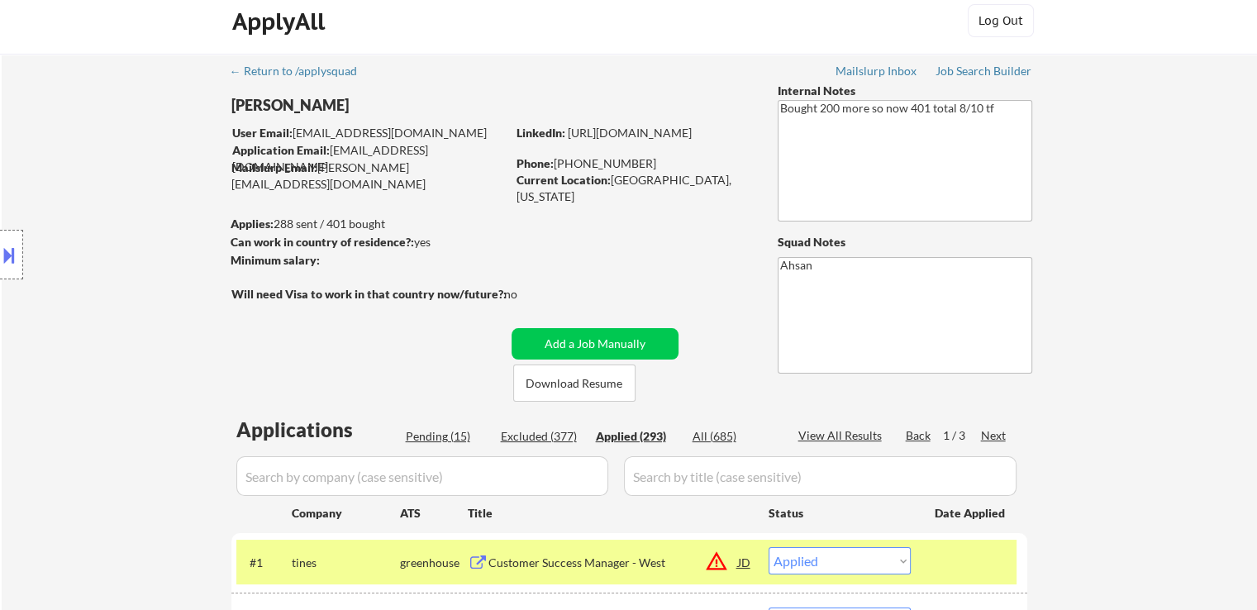
select select ""applied""
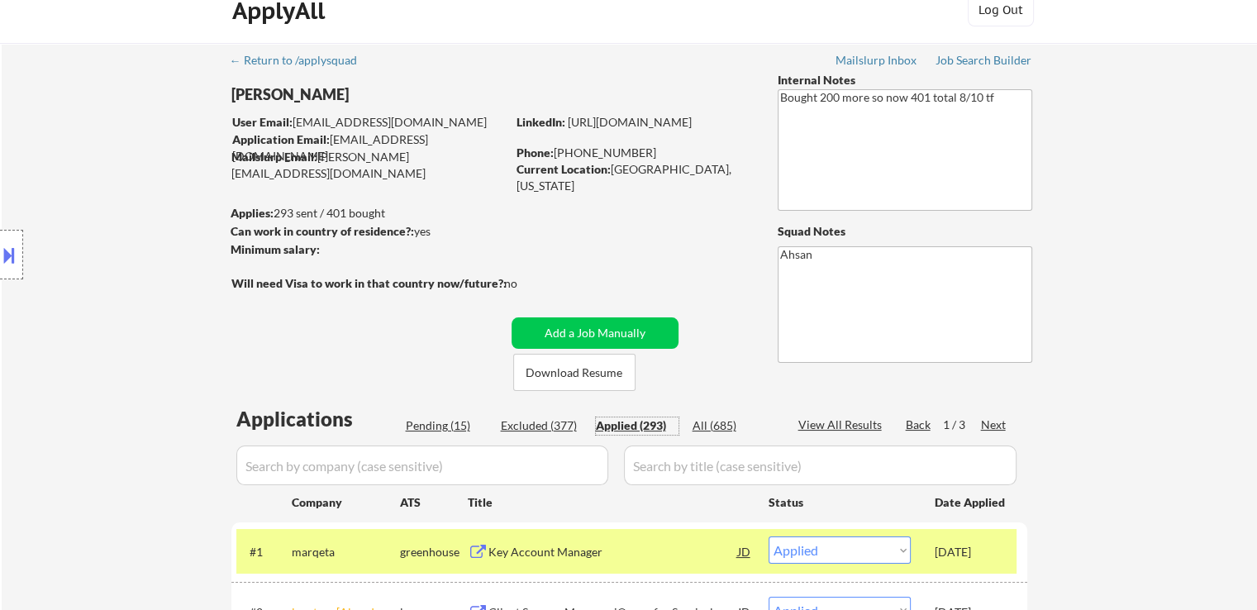
scroll to position [95, 0]
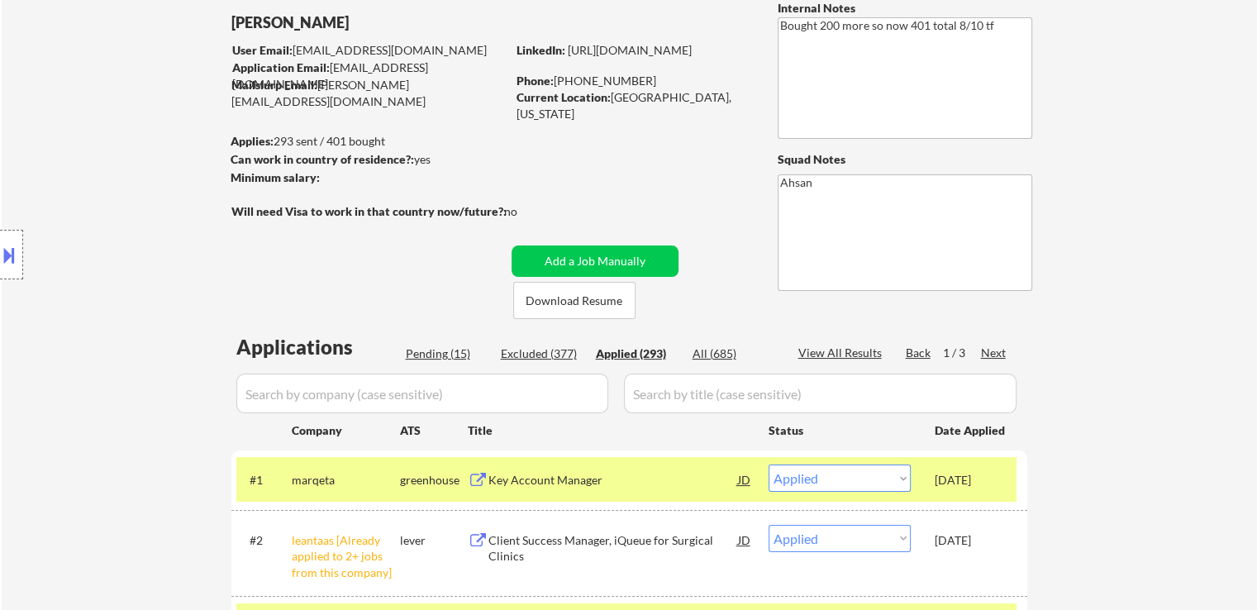
click at [155, 356] on div "Location Inclusions: [GEOGRAPHIC_DATA], [GEOGRAPHIC_DATA] [GEOGRAPHIC_DATA], [G…" at bounding box center [148, 255] width 296 height 307
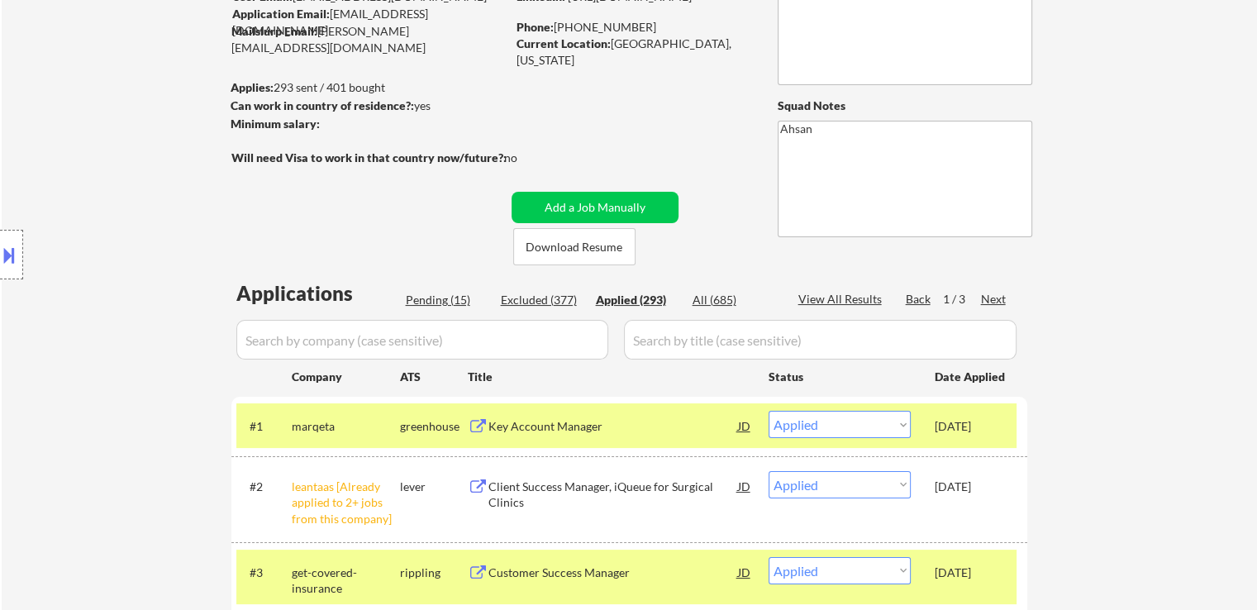
scroll to position [12, 0]
